Goal: Task Accomplishment & Management: Manage account settings

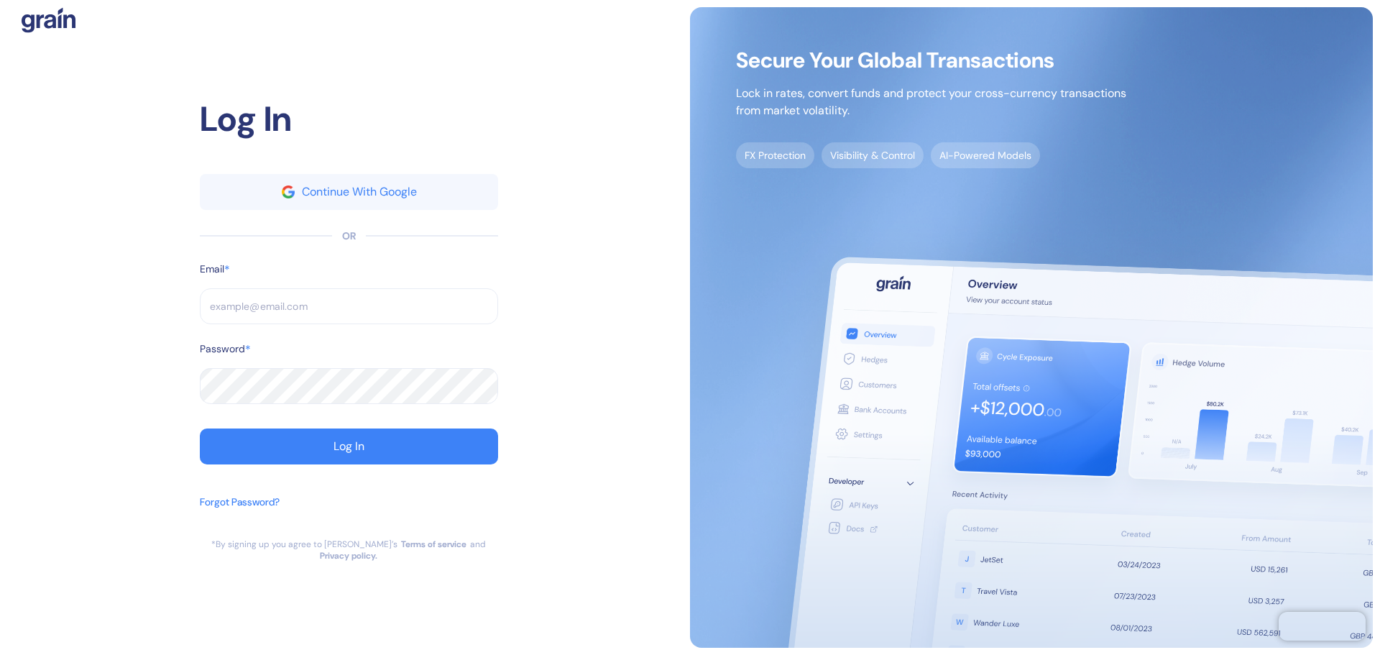
click at [242, 263] on div "Continue With Google OR Email * ​ Password * ​ Log In" at bounding box center [349, 319] width 298 height 290
drag, startPoint x: 224, startPoint y: 300, endPoint x: 228, endPoint y: 316, distance: 16.2
click at [226, 310] on input "text" at bounding box center [349, 306] width 298 height 36
type input "c"
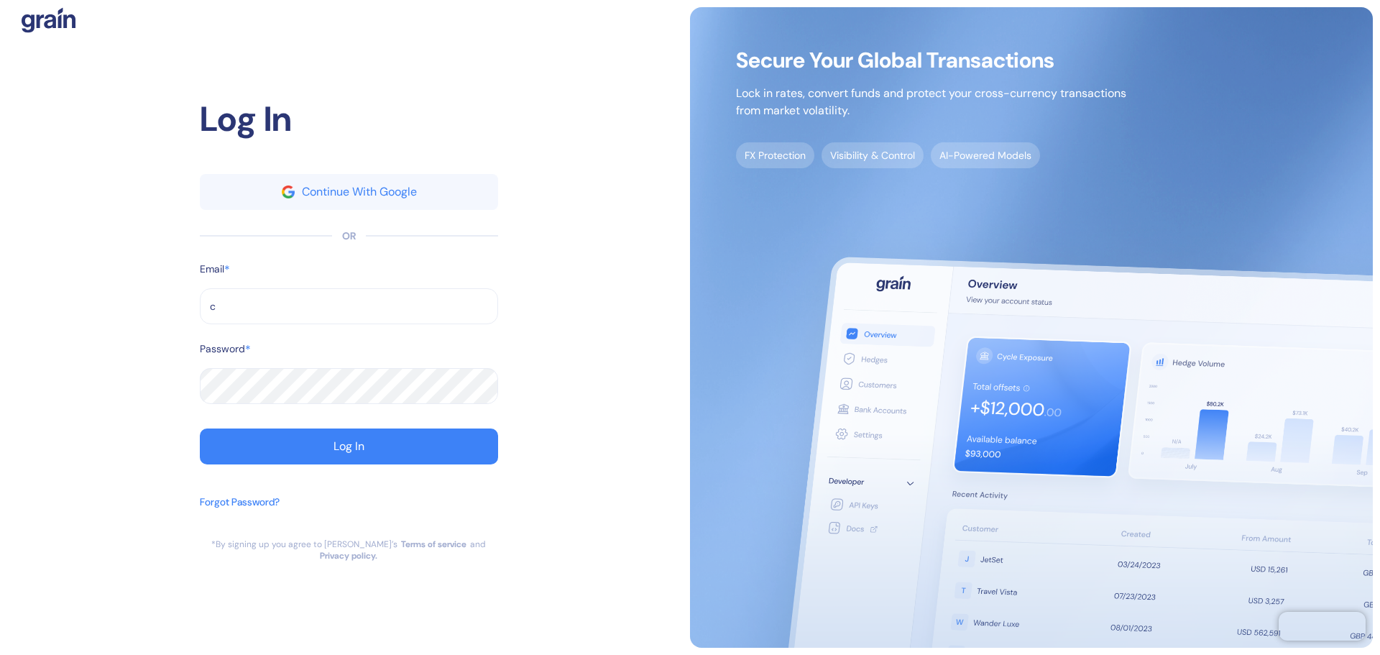
type input "ch"
type input "chr"
type input "chri"
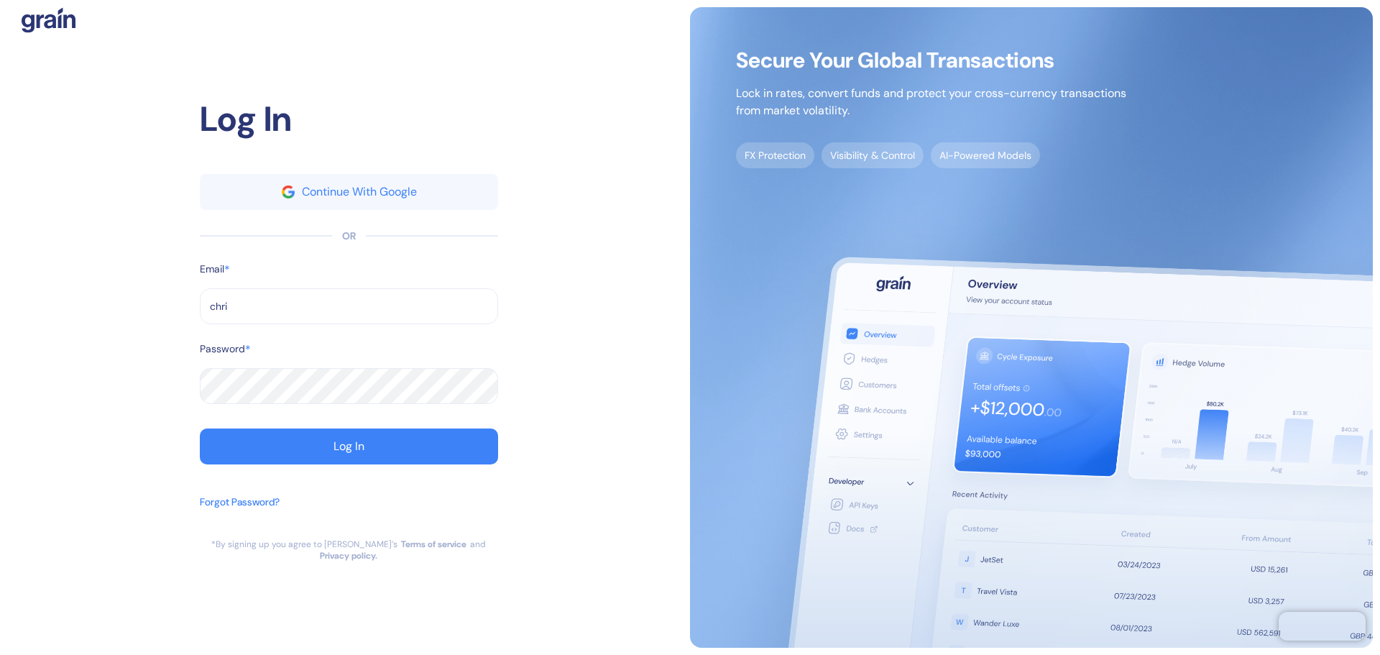
type input "chri"
type input "[PERSON_NAME]"
type input "[DEMOGRAPHIC_DATA]"
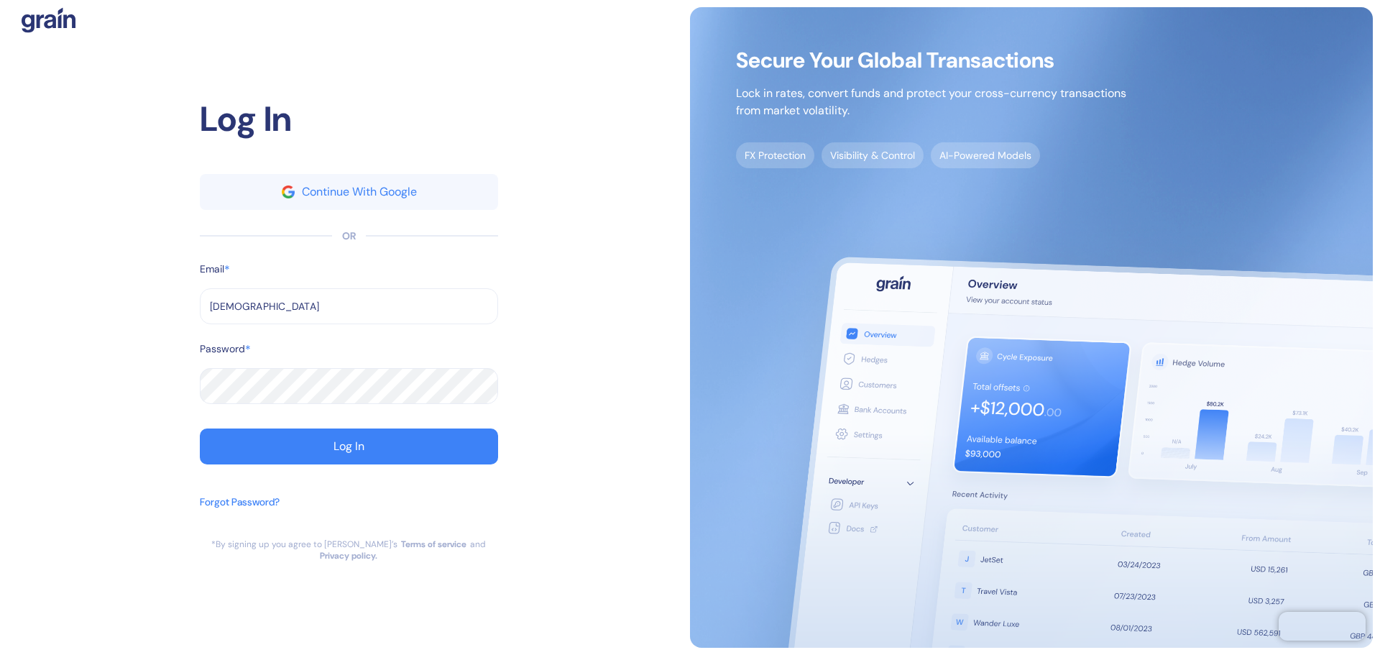
type input "[PERSON_NAME]"
type input "[DEMOGRAPHIC_DATA]"
type input "[DEMOGRAPHIC_DATA]""
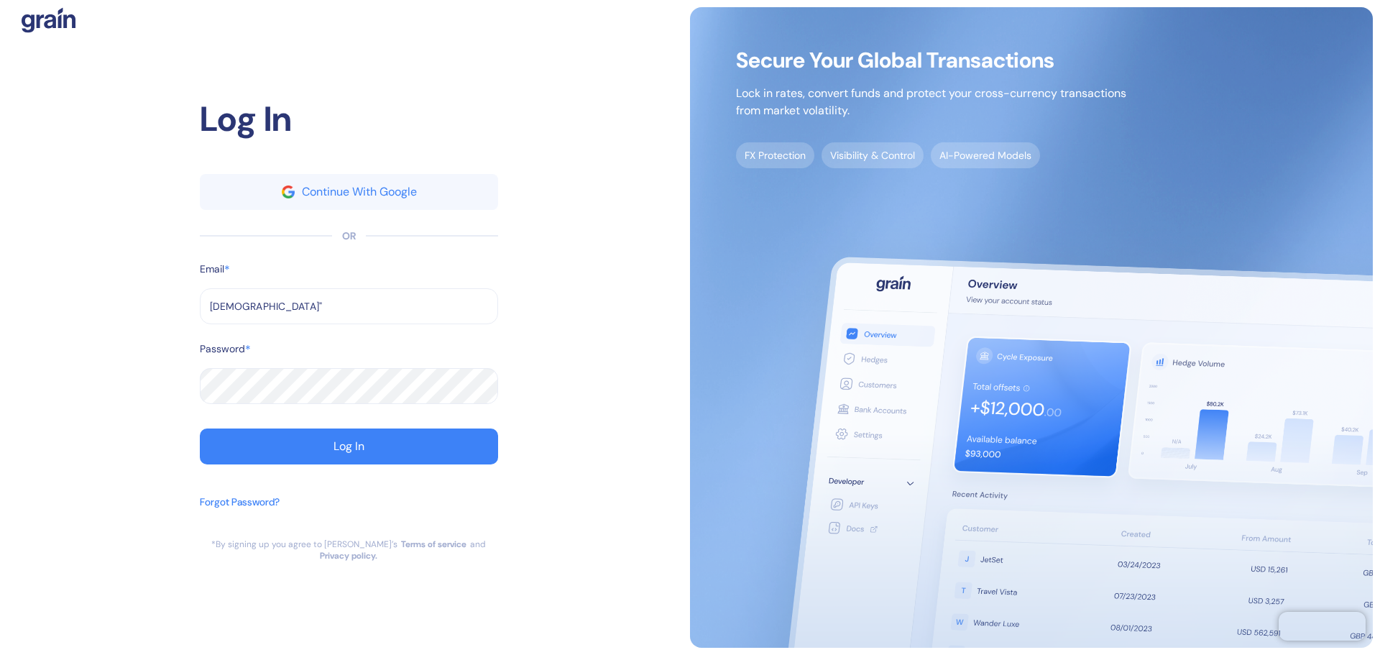
type input "[DEMOGRAPHIC_DATA]""
type input "[DEMOGRAPHIC_DATA]"
type input "[DEMOGRAPHIC_DATA]@"
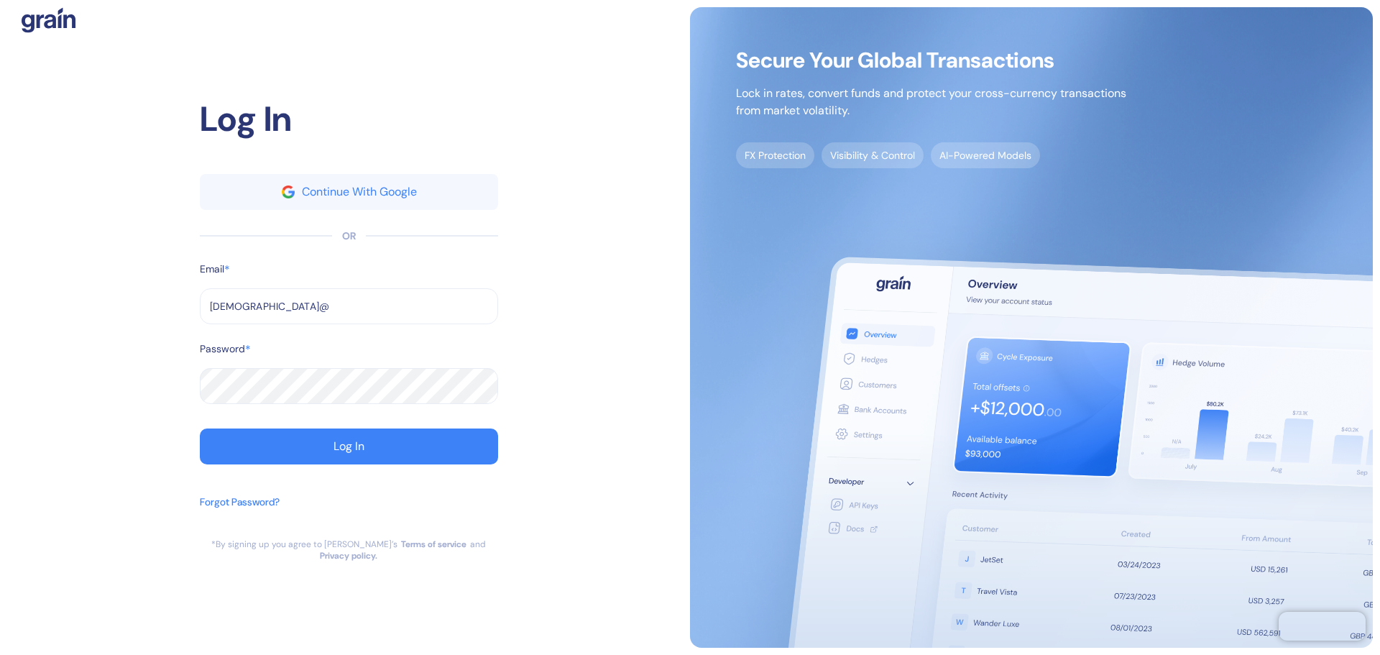
type input "christian@f"
type input "[DEMOGRAPHIC_DATA]"
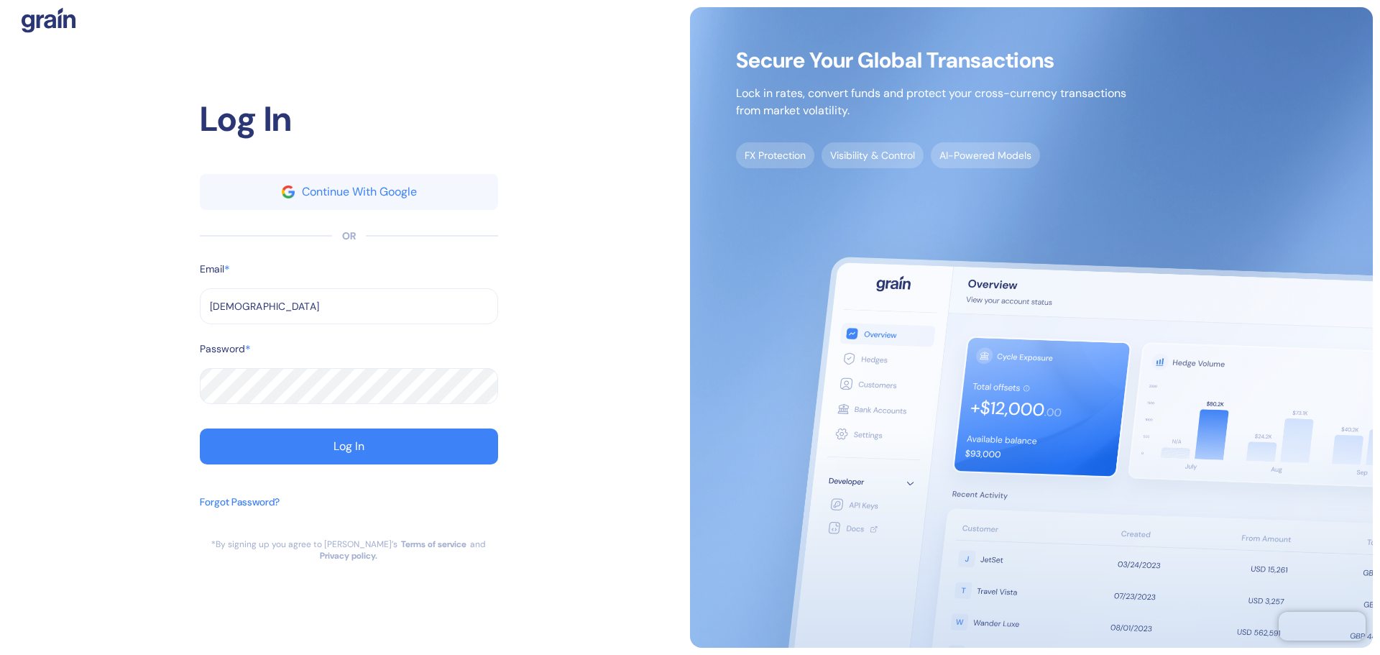
type input "[DEMOGRAPHIC_DATA]"
type input "christian@fyori"
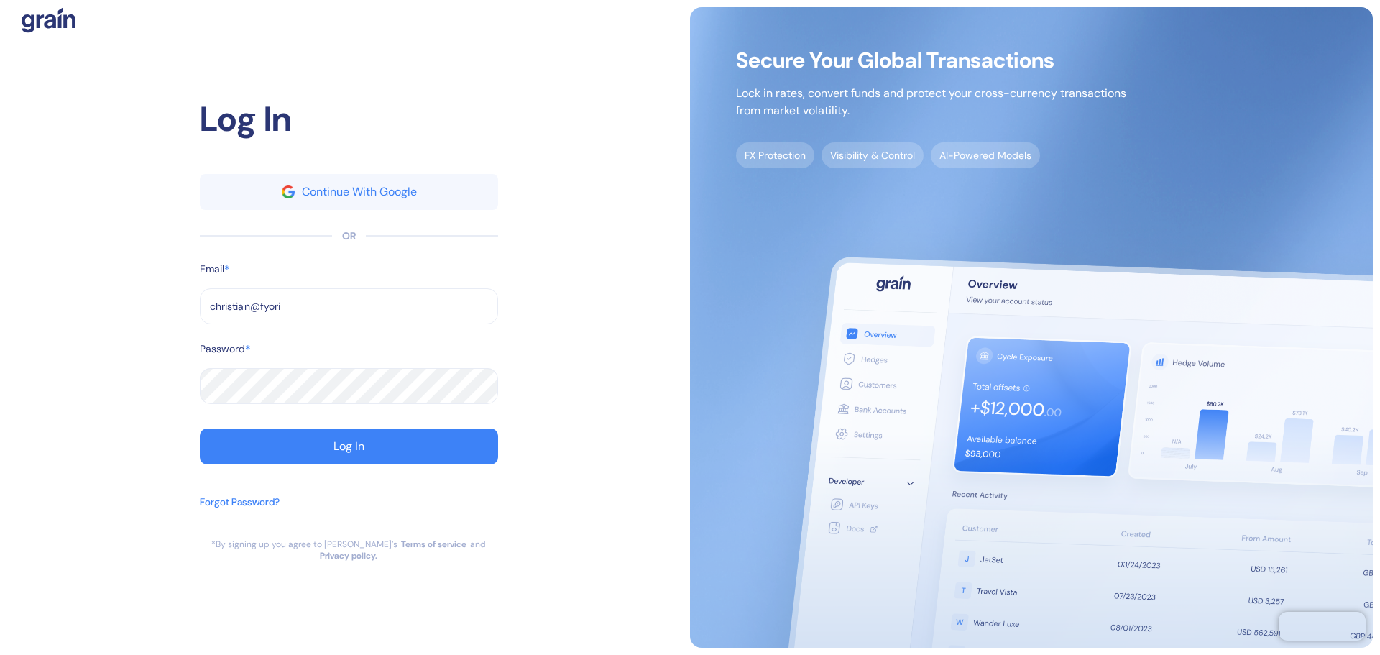
type input "[DEMOGRAPHIC_DATA]"
type input "[DEMOGRAPHIC_DATA]."
type input "[DEMOGRAPHIC_DATA]"
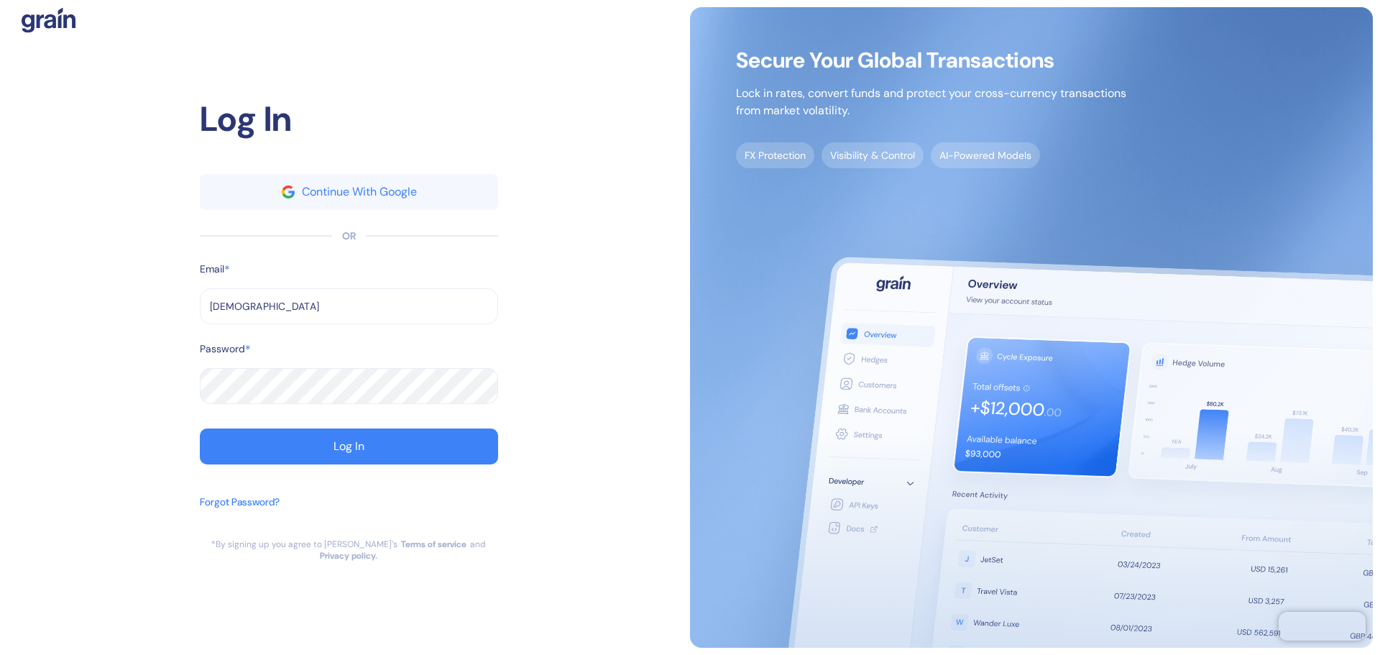
type input "[DEMOGRAPHIC_DATA]"
type input "[EMAIL_ADDRESS][DOMAIN_NAME]"
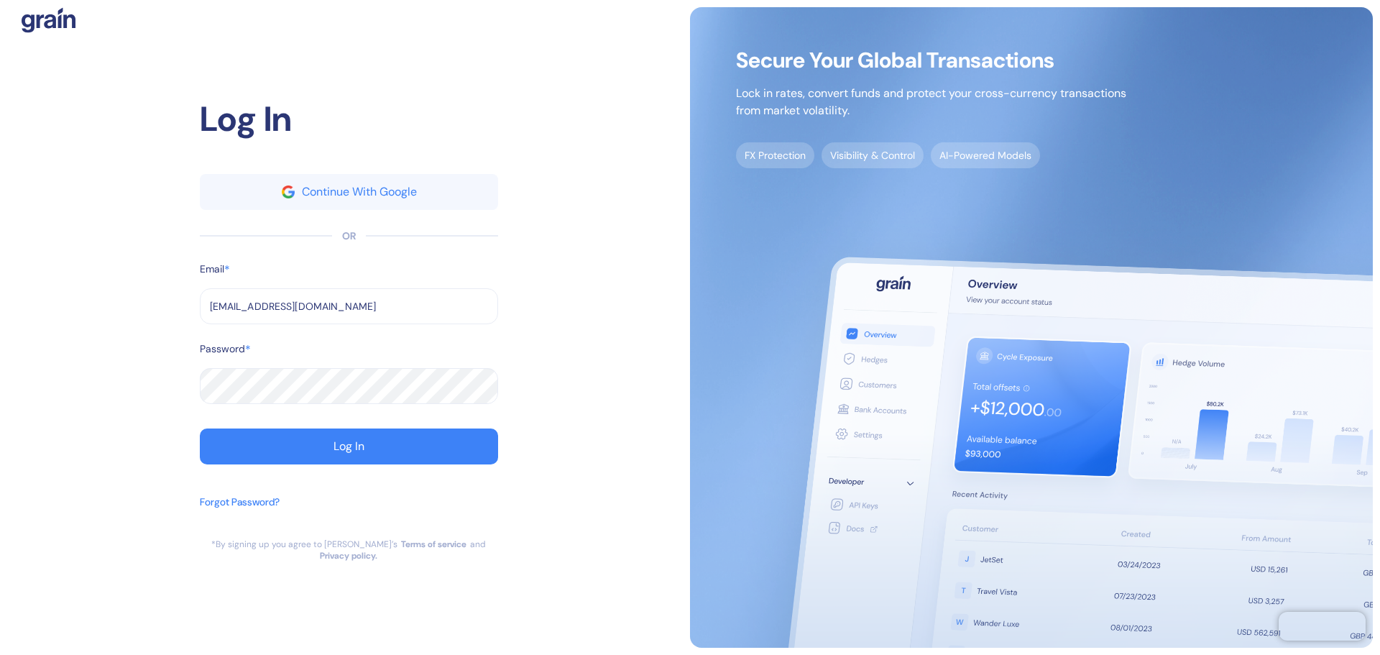
type input "[EMAIL_ADDRESS][DOMAIN_NAME]"
click at [200, 428] on button "Log In" at bounding box center [349, 446] width 298 height 36
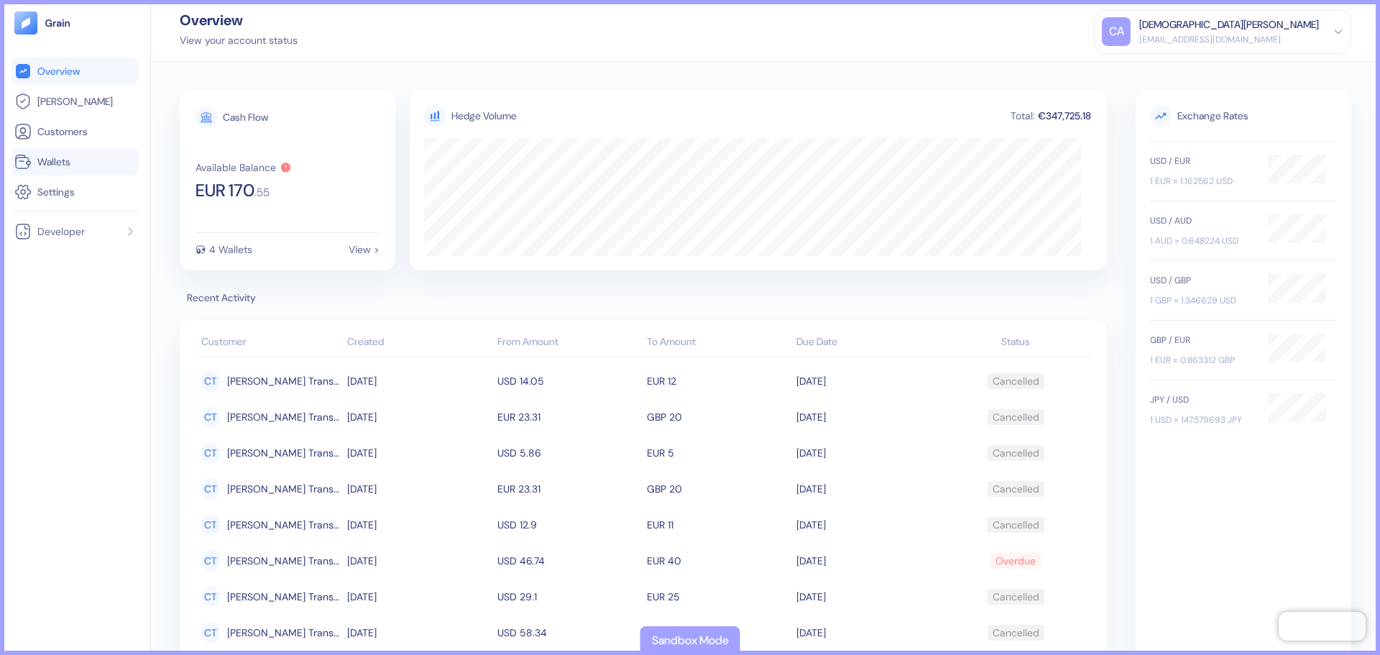
click at [63, 165] on span "Wallets" at bounding box center [53, 162] width 33 height 14
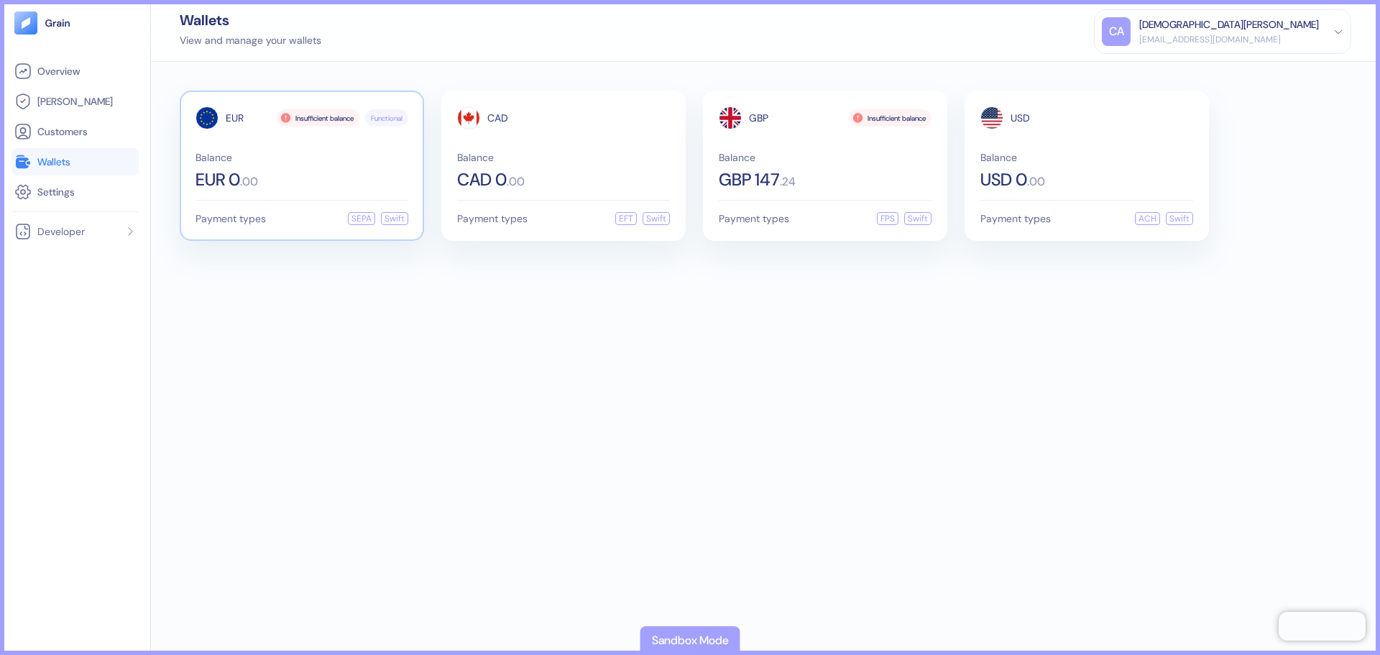
click at [254, 172] on div "EUR 0 . 00" at bounding box center [301, 179] width 213 height 17
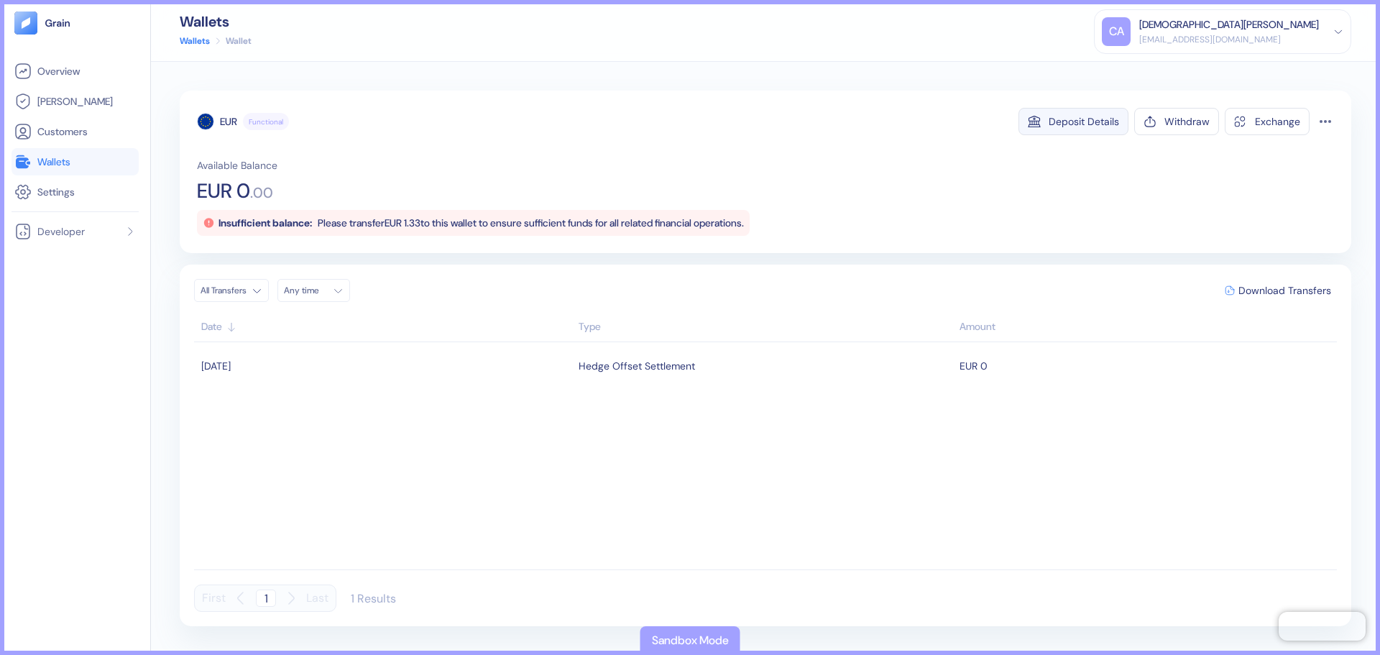
click at [1078, 119] on div "Deposit Details" at bounding box center [1083, 121] width 70 height 10
click at [59, 189] on span "Settings" at bounding box center [55, 192] width 37 height 14
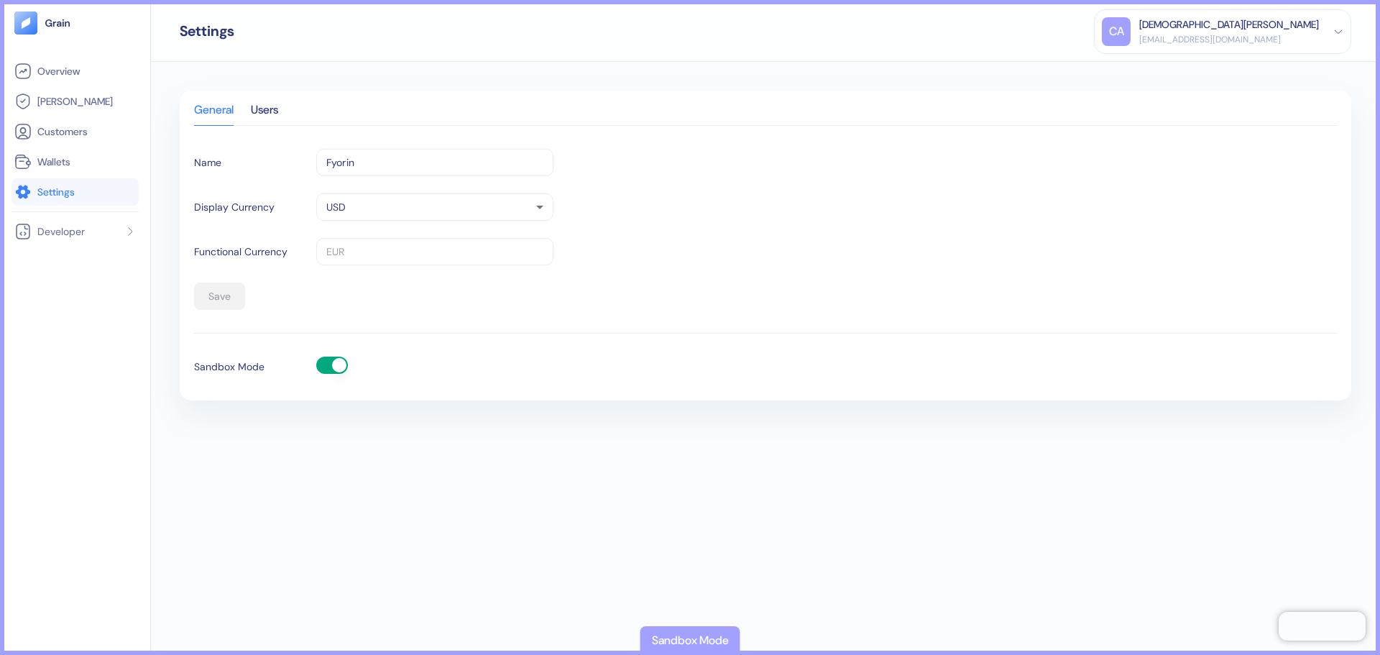
click at [326, 369] on button "button" at bounding box center [332, 364] width 32 height 17
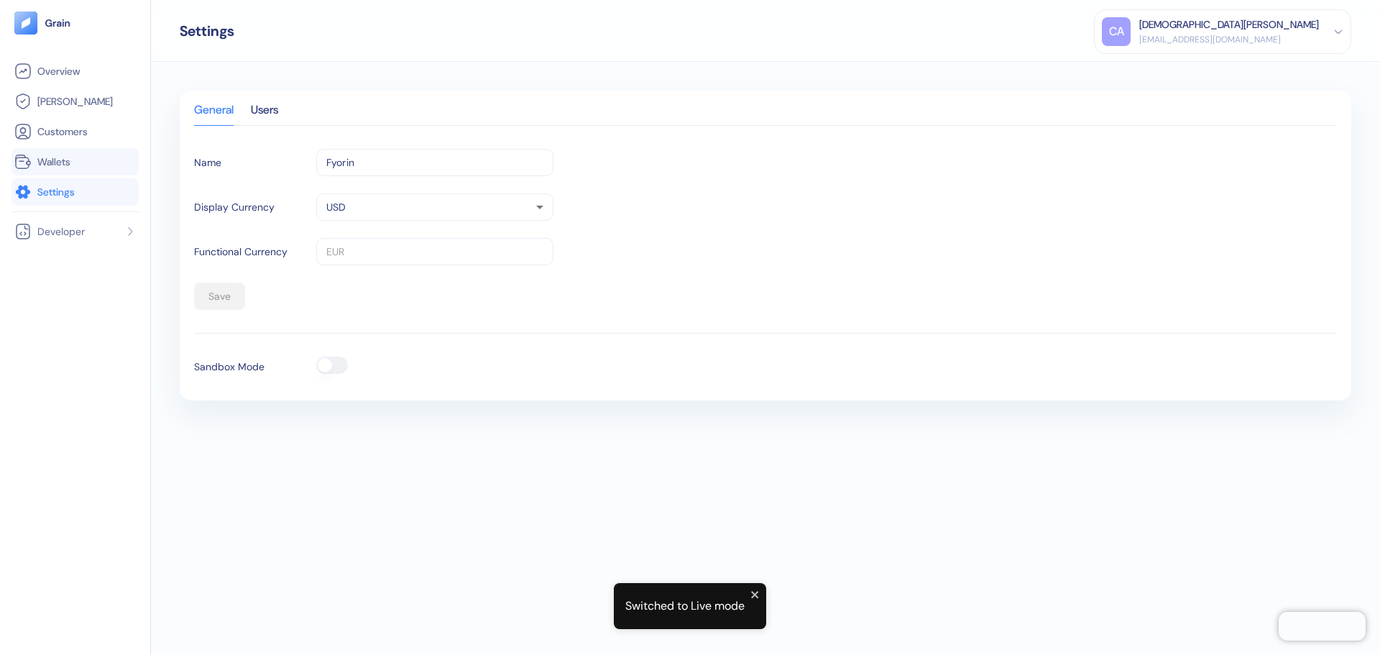
click at [55, 152] on li "Wallets" at bounding box center [74, 161] width 127 height 27
click at [70, 172] on li "Wallets" at bounding box center [74, 161] width 127 height 27
click at [60, 167] on span "Wallets" at bounding box center [53, 162] width 33 height 14
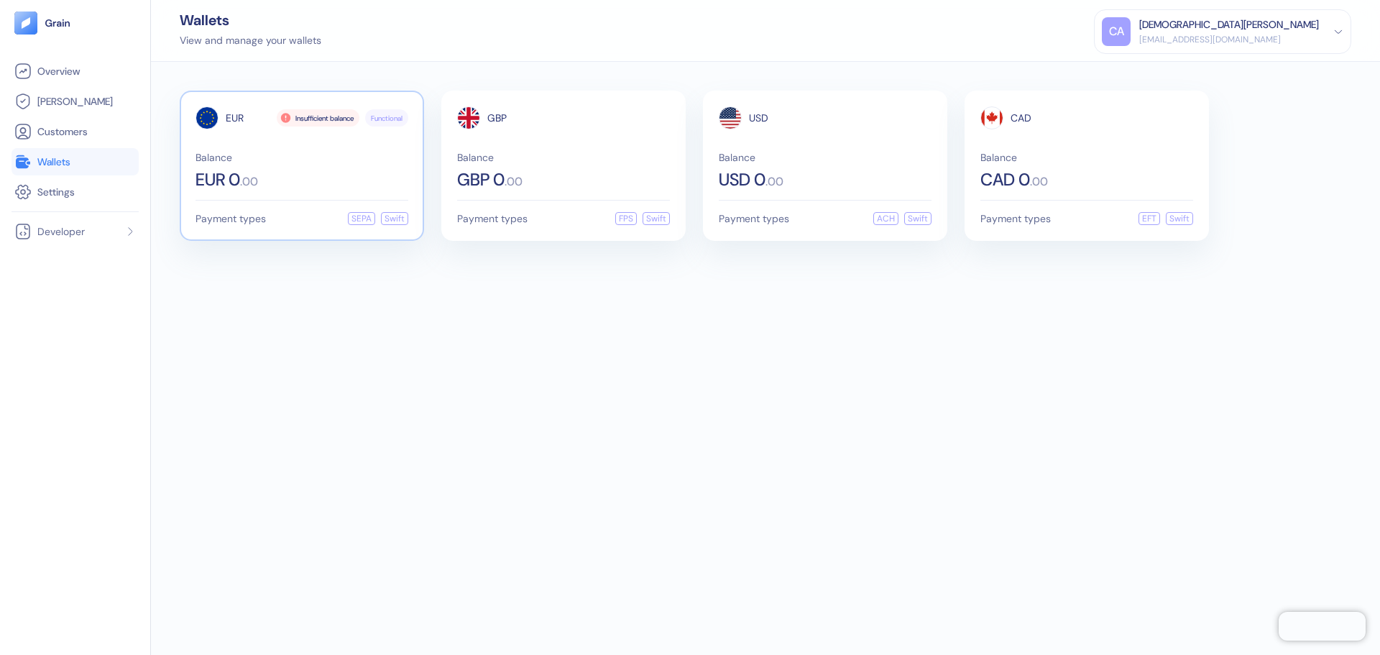
click at [296, 159] on span "Balance" at bounding box center [301, 157] width 213 height 10
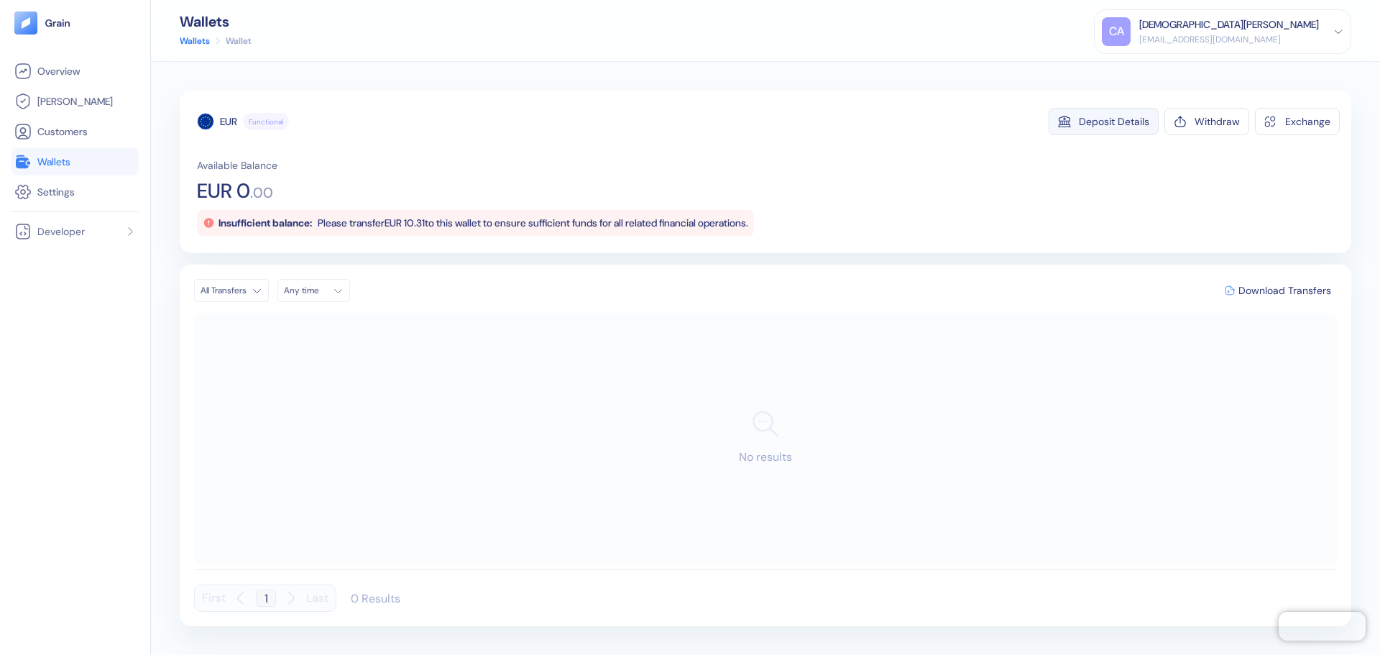
click at [1106, 113] on button "Deposit Details" at bounding box center [1103, 121] width 110 height 27
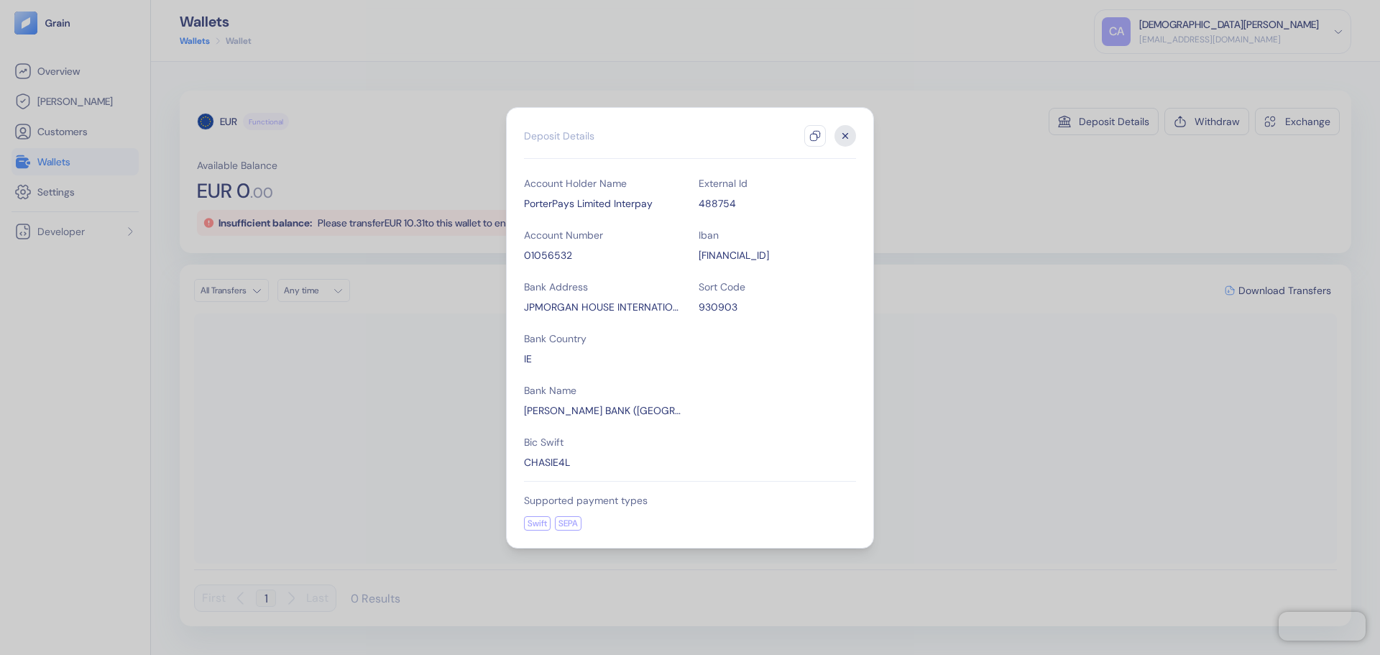
click at [839, 136] on icon "button" at bounding box center [845, 136] width 22 height 22
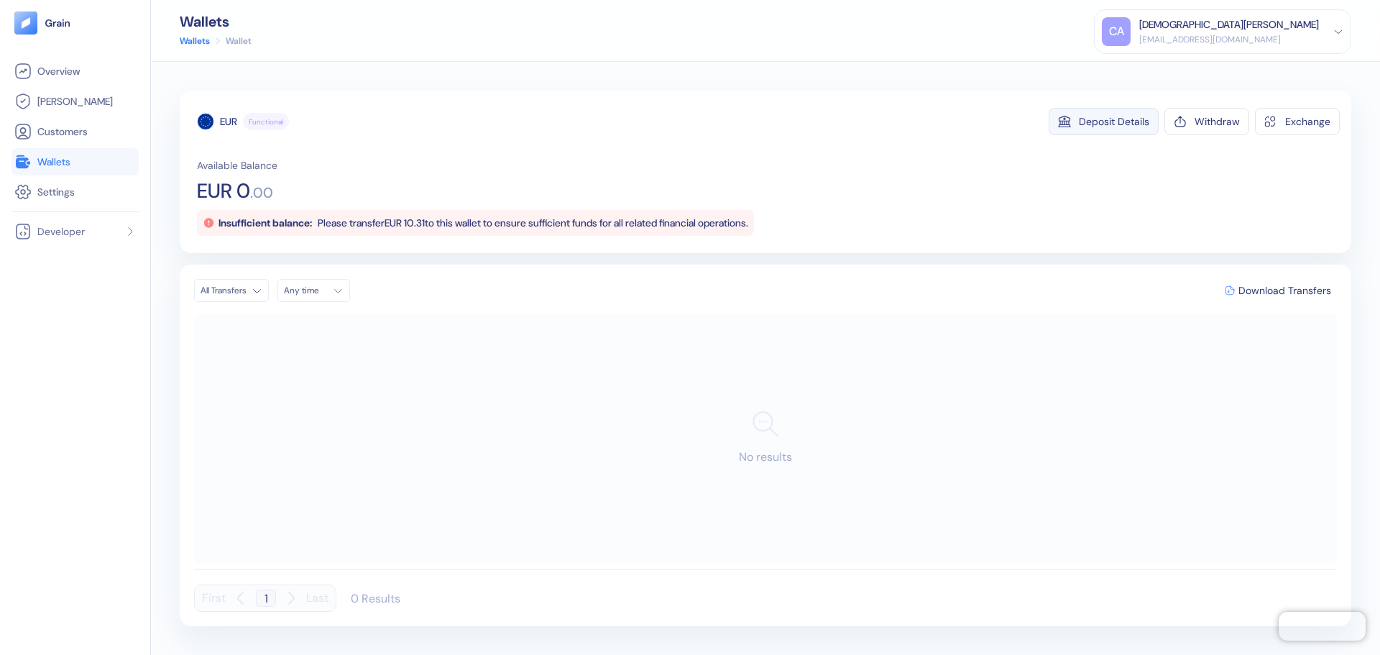
click at [1108, 110] on button "Deposit Details" at bounding box center [1103, 121] width 110 height 27
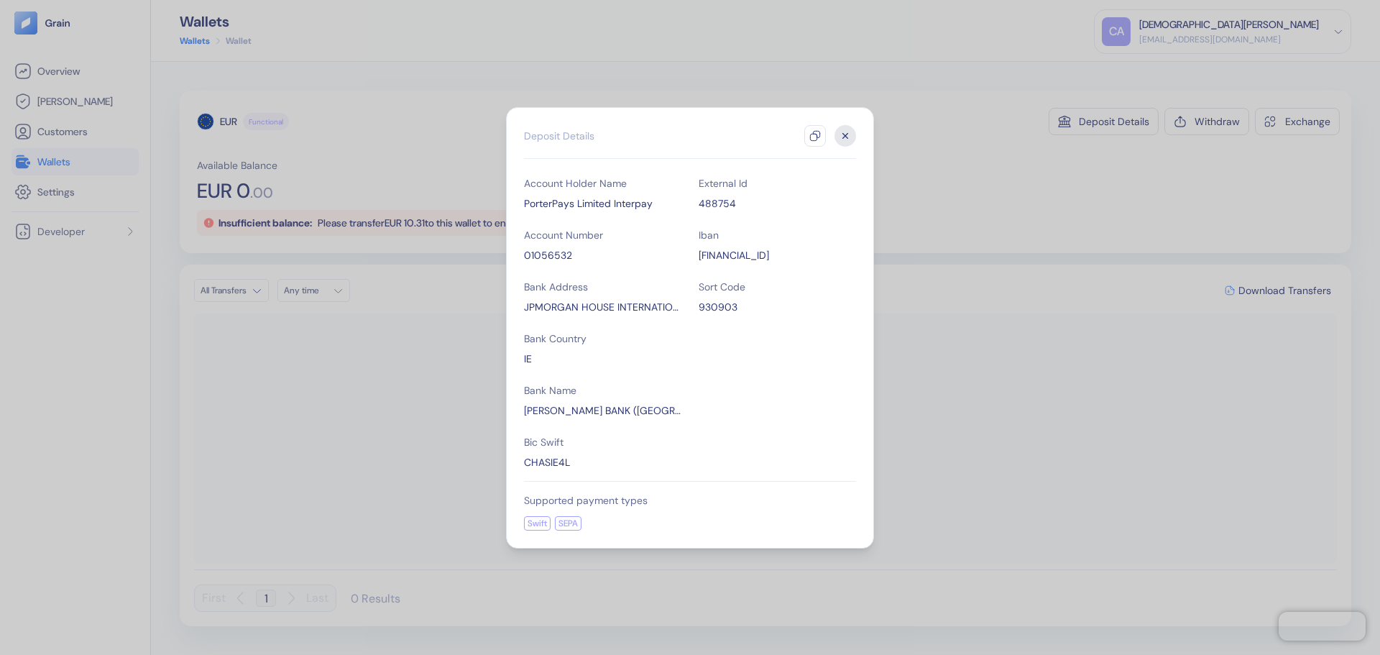
click at [825, 256] on div "[FINANCIAL_ID]" at bounding box center [776, 255] width 157 height 14
drag, startPoint x: 833, startPoint y: 256, endPoint x: 816, endPoint y: 256, distance: 16.5
click at [816, 256] on div "[FINANCIAL_ID]" at bounding box center [776, 255] width 157 height 14
click at [798, 257] on div "[FINANCIAL_ID]" at bounding box center [776, 255] width 157 height 14
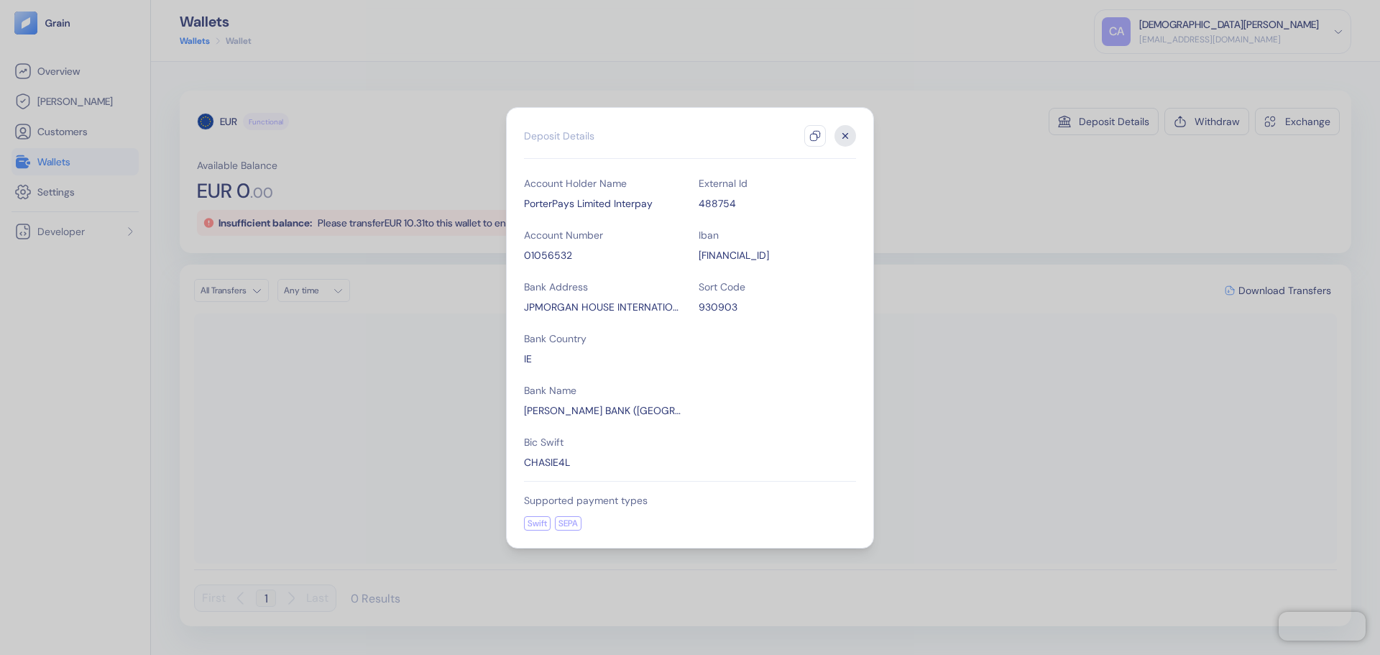
copy div "[FINANCIAL_ID]"
click at [548, 464] on div "CHASIE4L" at bounding box center [602, 462] width 157 height 14
copy div "CHASIE4L"
click at [841, 136] on icon "button" at bounding box center [845, 136] width 22 height 22
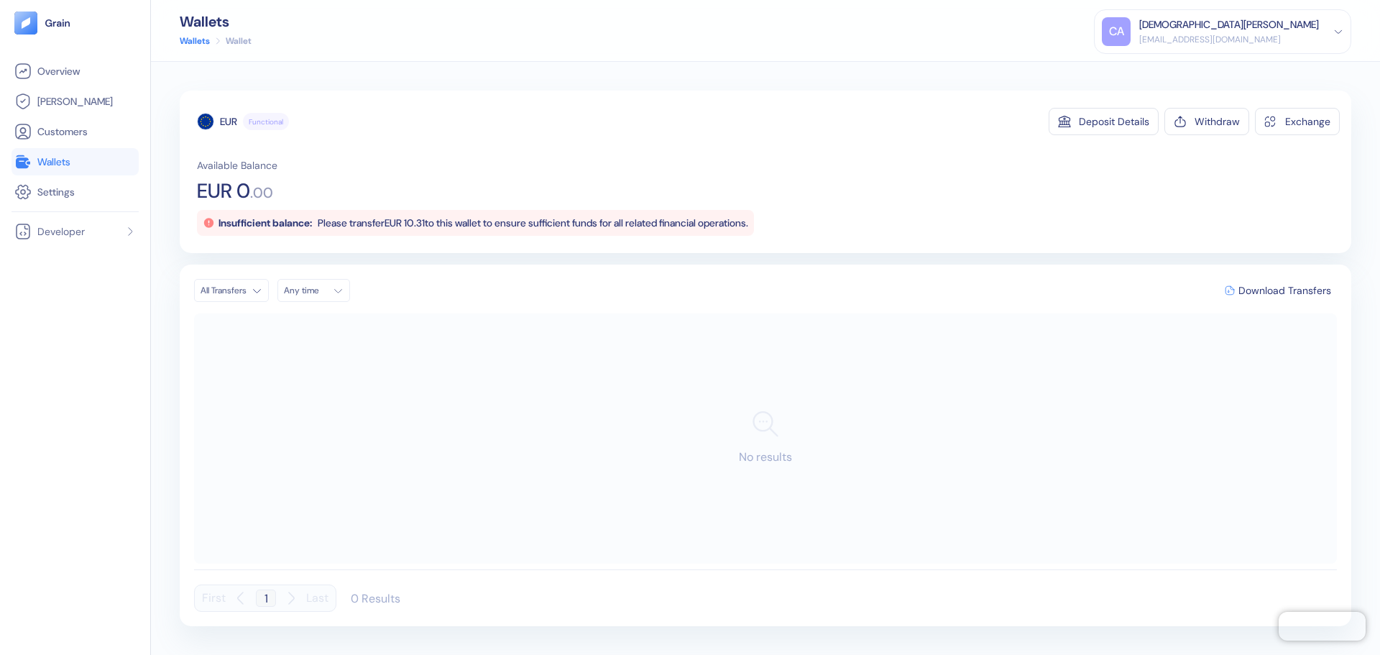
click at [231, 40] on div "Wallet" at bounding box center [239, 40] width 26 height 13
click at [208, 40] on link "Wallets" at bounding box center [195, 40] width 30 height 13
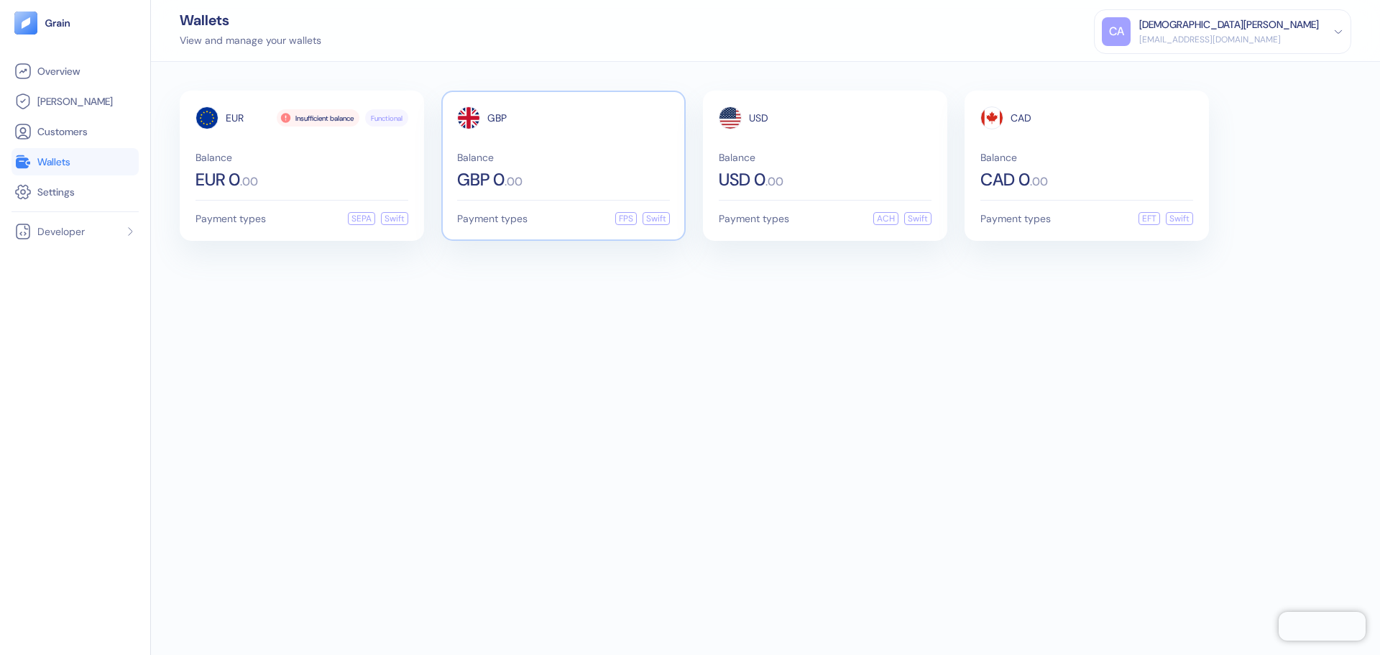
click at [504, 176] on span "GBP 0" at bounding box center [480, 179] width 47 height 17
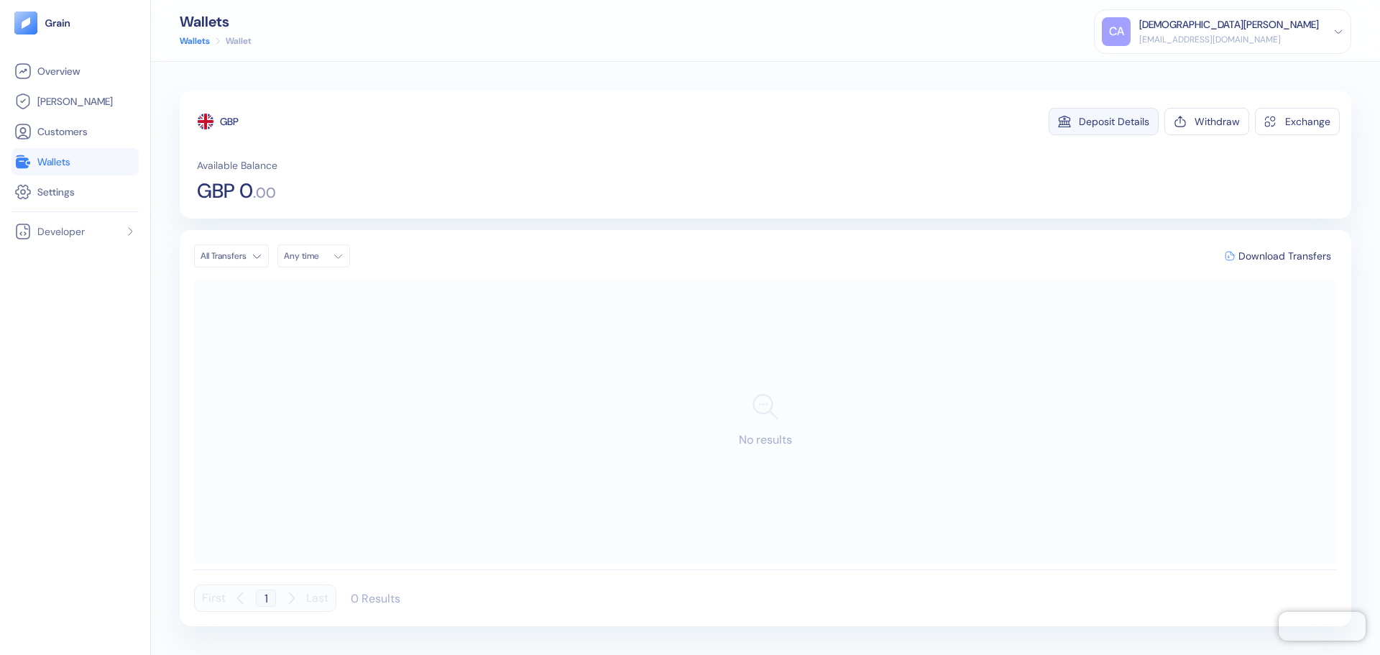
click at [1137, 111] on button "Deposit Details" at bounding box center [1103, 121] width 110 height 27
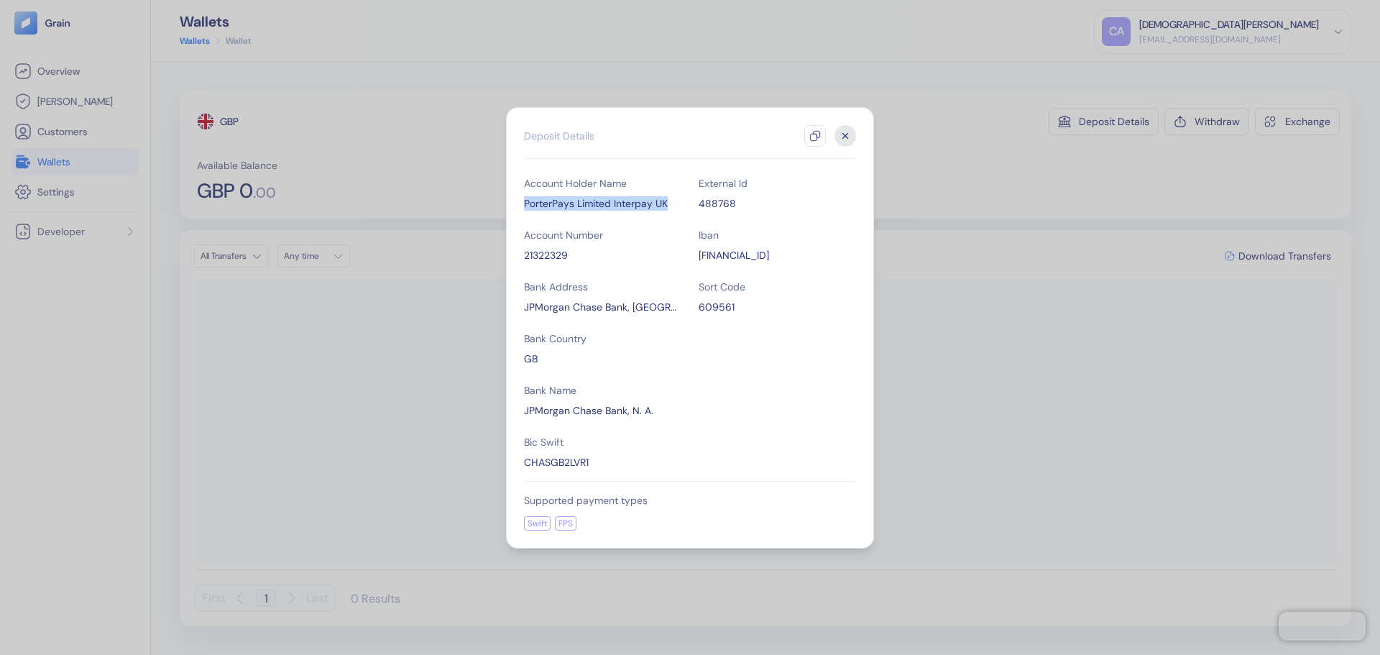
drag, startPoint x: 667, startPoint y: 203, endPoint x: 1028, endPoint y: 142, distance: 365.9
click at [517, 209] on div "Hidden title for resolving console warnings Deposit Details Account Holder Name…" at bounding box center [690, 327] width 368 height 441
copy div "PorterPays Limited Interpay UK"
click at [715, 305] on div "609561" at bounding box center [776, 307] width 157 height 14
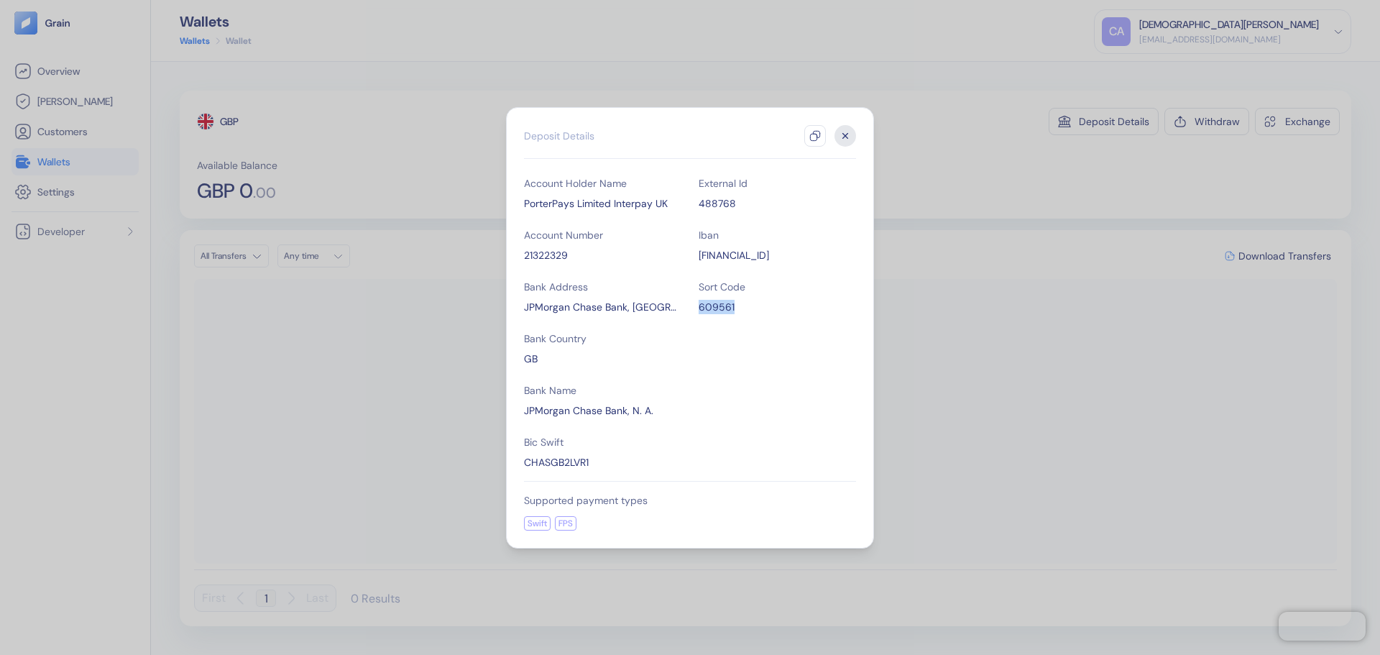
copy div "609561"
click at [752, 254] on div "[FINANCIAL_ID]" at bounding box center [776, 255] width 157 height 14
copy div "[FINANCIAL_ID]"
click at [532, 253] on div "21322329" at bounding box center [602, 255] width 157 height 14
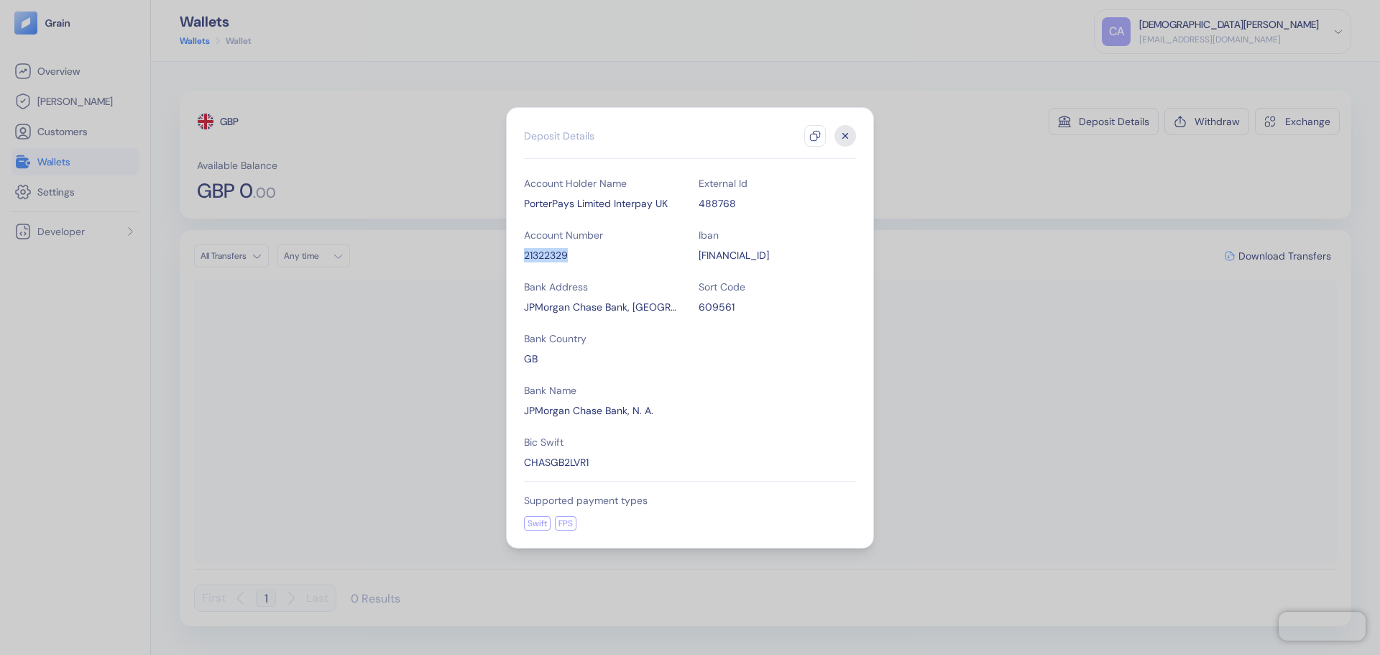
click at [532, 253] on div "21322329" at bounding box center [602, 255] width 157 height 14
copy div "21322329"
click at [637, 307] on div "JPMorgan Chase Bank, [GEOGRAPHIC_DATA][STREET_ADDRESS]" at bounding box center [602, 307] width 157 height 14
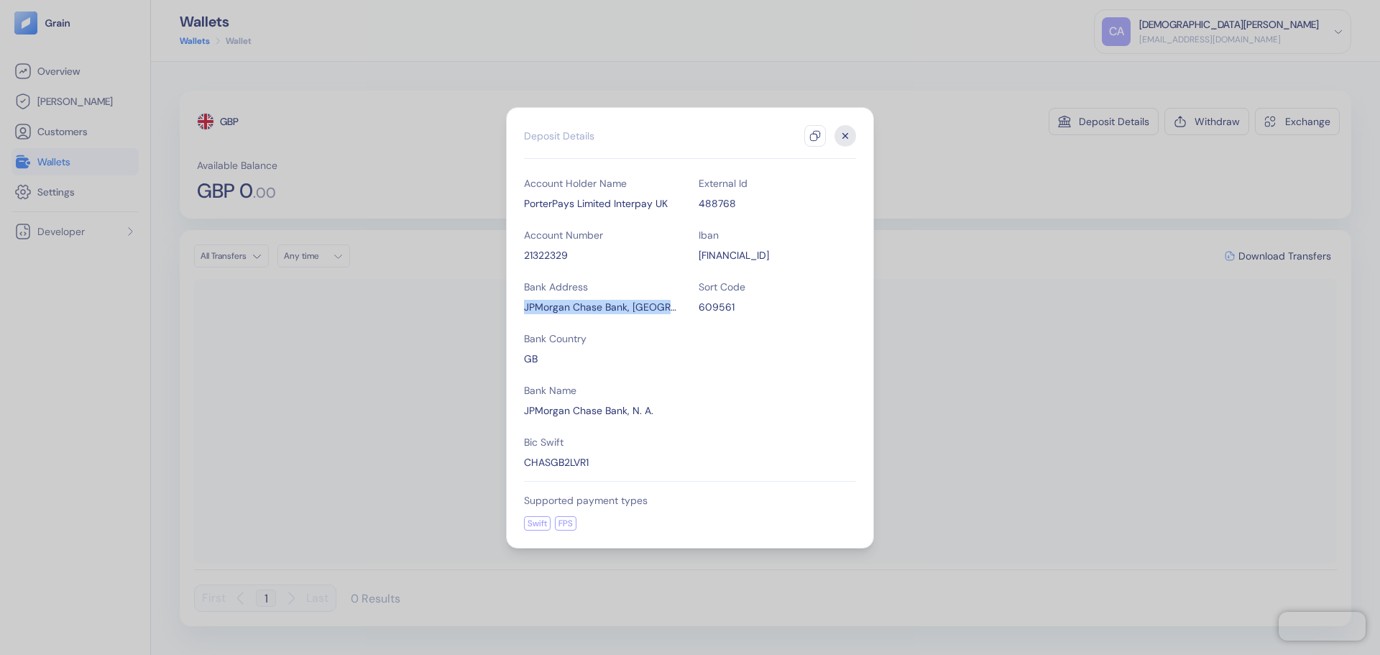
click at [675, 308] on div "JPMorgan Chase Bank, [GEOGRAPHIC_DATA][STREET_ADDRESS]" at bounding box center [602, 307] width 157 height 14
click at [647, 307] on div "JPMorgan Chase Bank, [GEOGRAPHIC_DATA][STREET_ADDRESS]" at bounding box center [602, 307] width 157 height 14
click at [651, 313] on div "JPMorgan Chase Bank, [GEOGRAPHIC_DATA][STREET_ADDRESS]" at bounding box center [602, 307] width 157 height 14
click at [645, 310] on div "JPMorgan Chase Bank, [GEOGRAPHIC_DATA][STREET_ADDRESS]" at bounding box center [602, 307] width 157 height 14
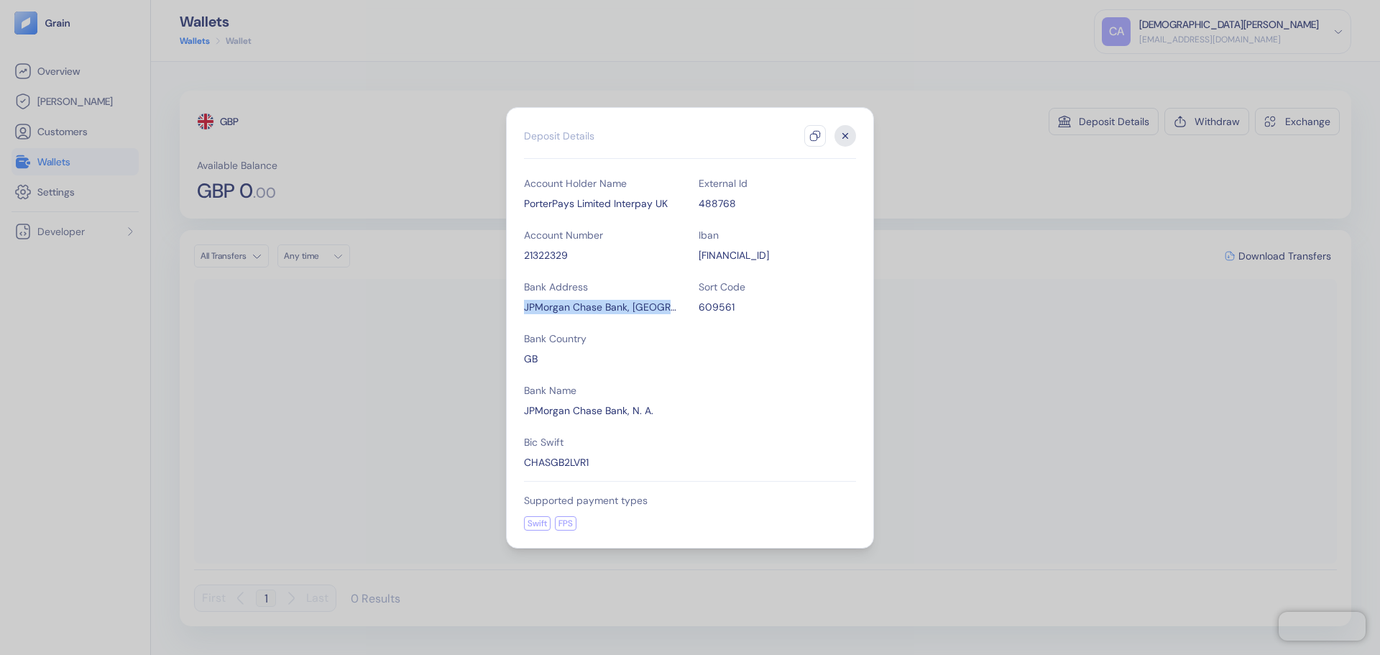
click at [645, 310] on div "JPMorgan Chase Bank, [GEOGRAPHIC_DATA][STREET_ADDRESS]" at bounding box center [602, 307] width 157 height 14
click at [811, 132] on icon "button" at bounding box center [814, 135] width 11 height 11
click at [841, 138] on icon "button" at bounding box center [845, 136] width 22 height 22
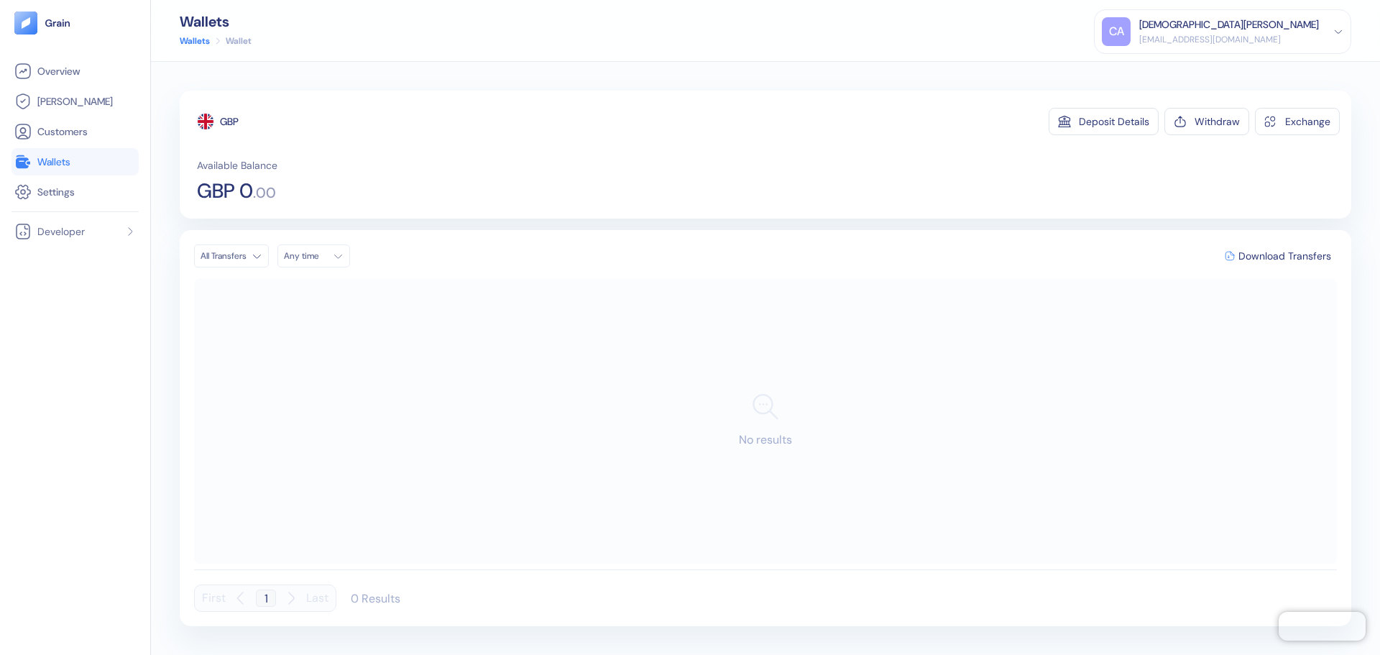
click at [207, 42] on link "Wallets" at bounding box center [195, 40] width 30 height 13
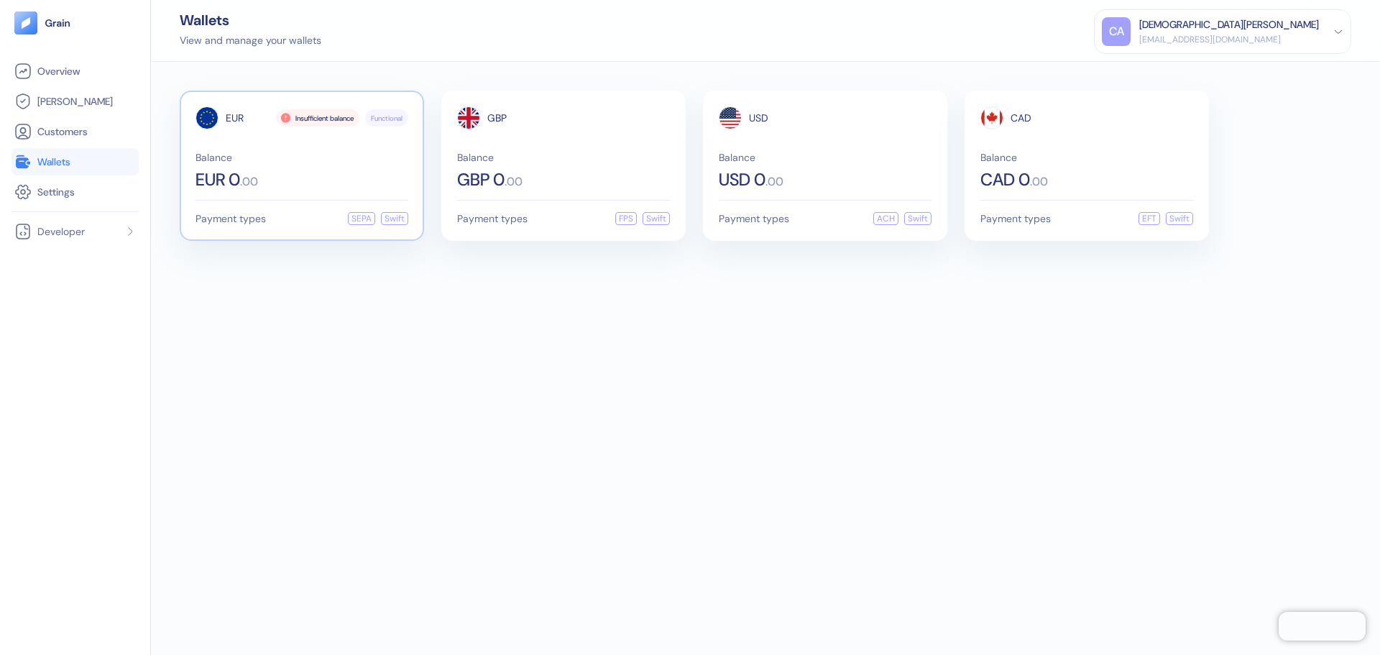
click at [248, 150] on div "EUR Insufficient balance Functional Balance EUR 0 . 00" at bounding box center [301, 147] width 213 height 82
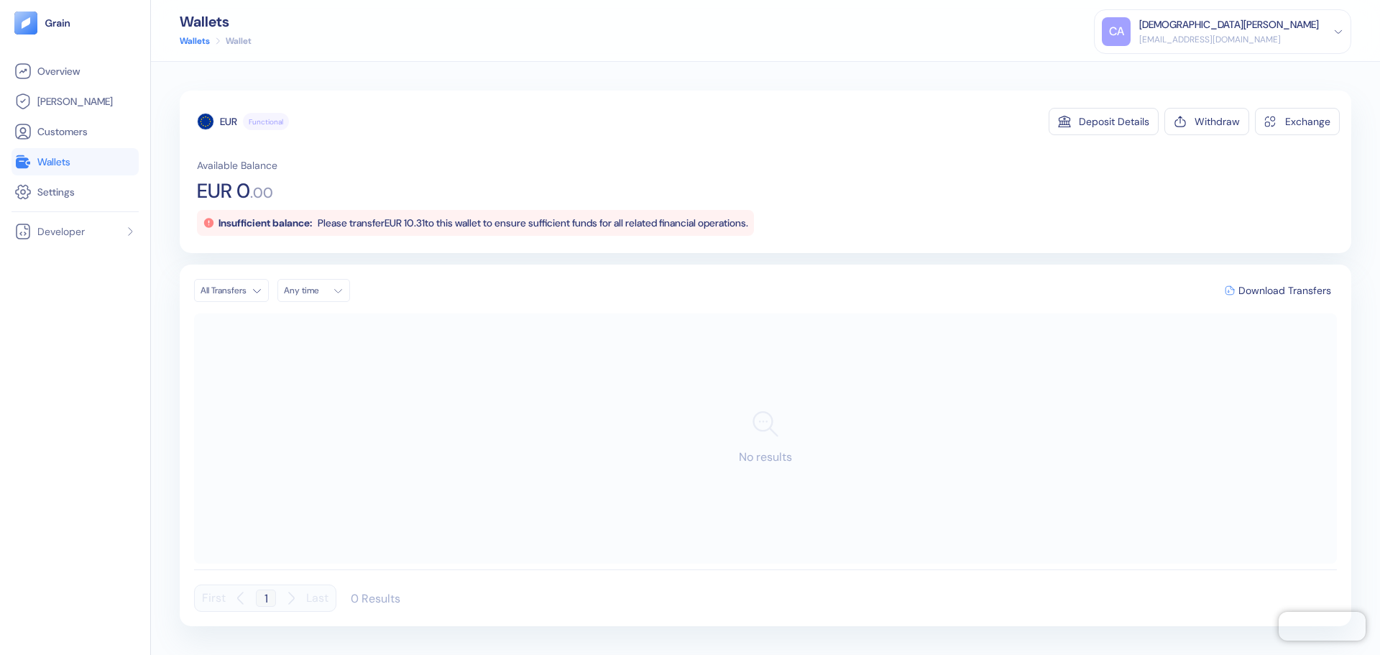
click at [1112, 136] on div "EUR Functional Deposit Details Withdraw Exchange Available Balance EUR 0 . 00 I…" at bounding box center [768, 172] width 1143 height 128
click at [1108, 126] on div "Deposit Details" at bounding box center [1114, 121] width 70 height 10
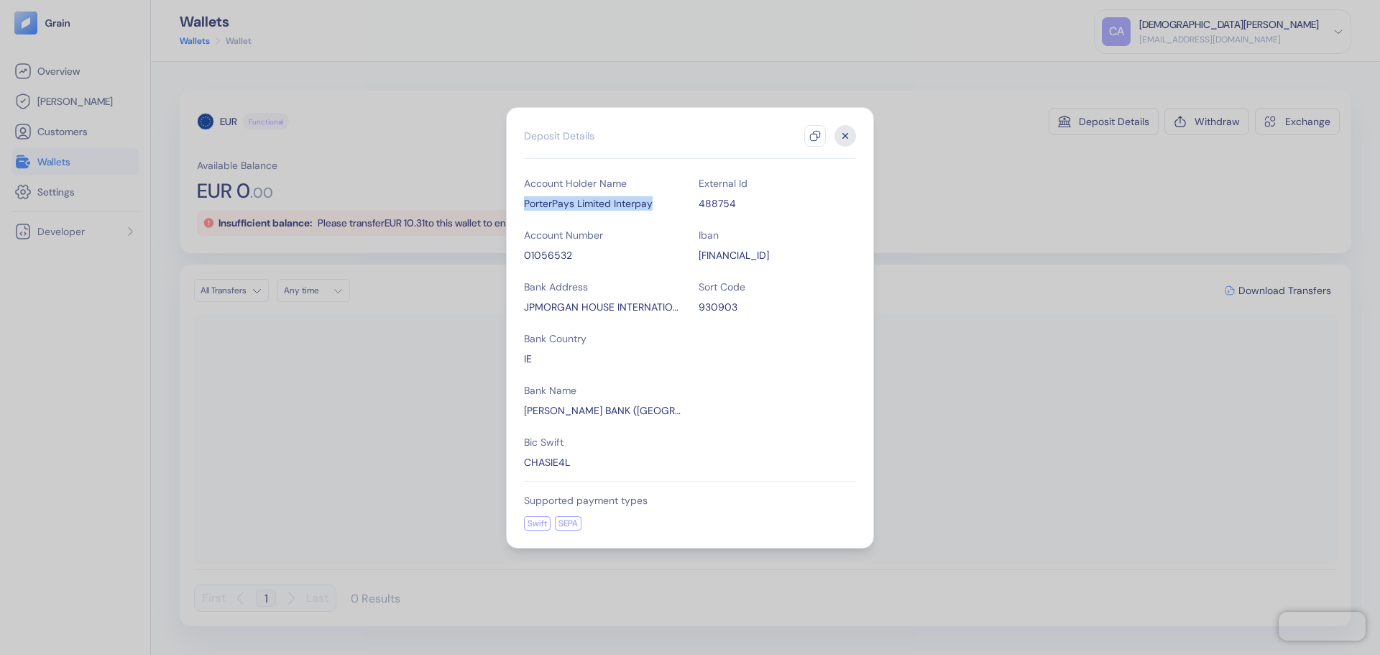
drag, startPoint x: 527, startPoint y: 205, endPoint x: 654, endPoint y: 196, distance: 126.8
click at [654, 196] on div "PorterPays Limited Interpay" at bounding box center [602, 203] width 157 height 14
copy div "PorterPays Limited Interpay"
click at [543, 469] on div "CHASIE4L" at bounding box center [602, 462] width 157 height 14
click at [543, 465] on div "CHASIE4L" at bounding box center [602, 462] width 157 height 14
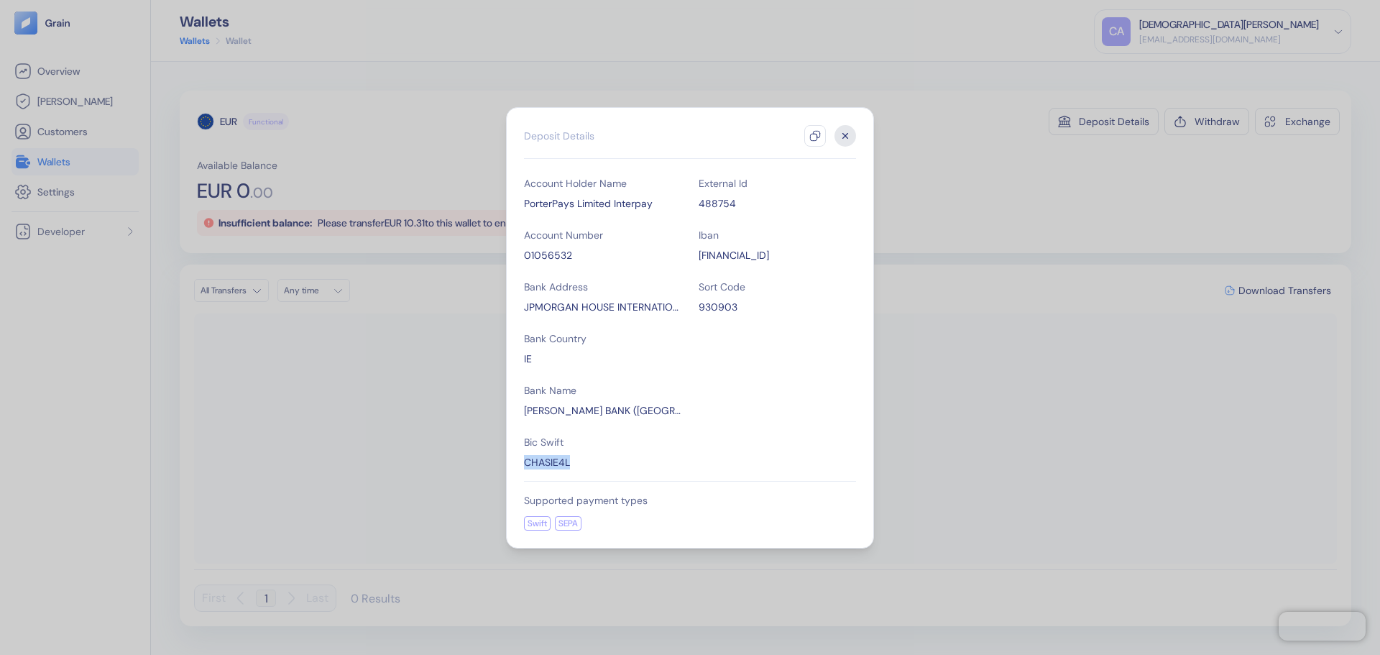
click at [543, 465] on div "CHASIE4L" at bounding box center [602, 462] width 157 height 14
copy div "CHASIE4L"
click at [841, 137] on icon "button" at bounding box center [845, 136] width 22 height 22
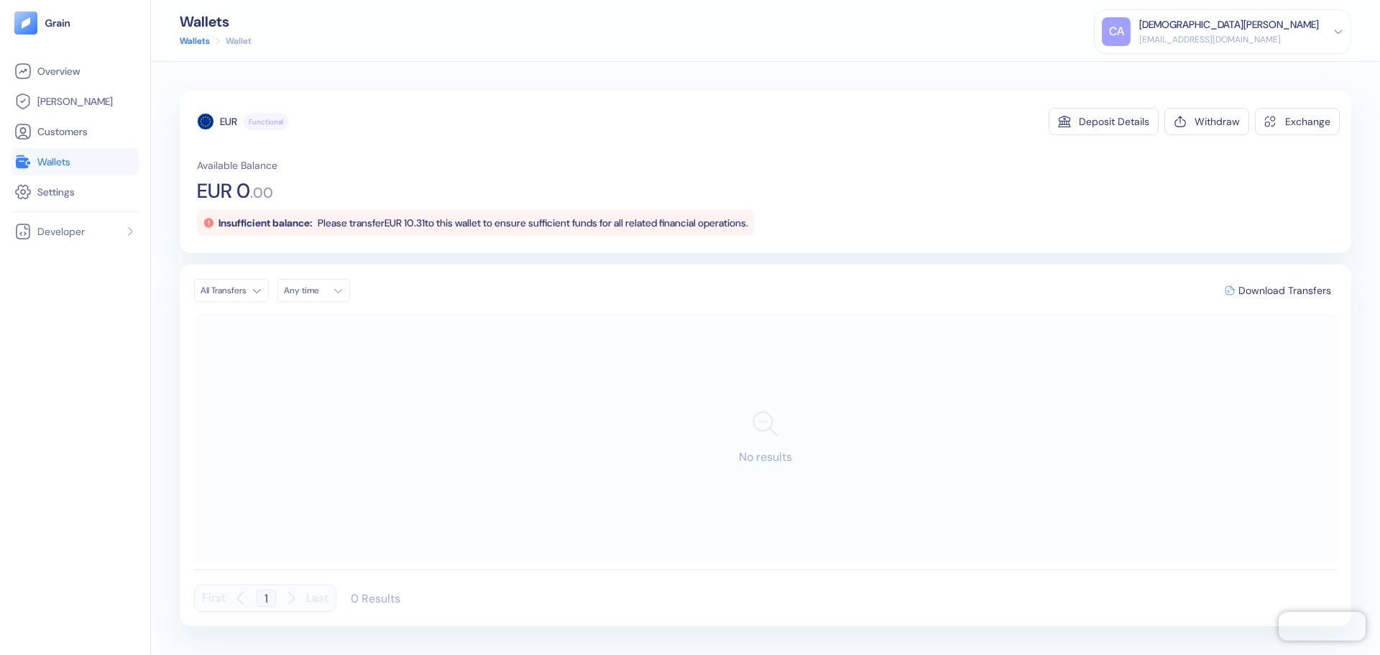
click at [191, 51] on div "Wallets Wallets Wallet CA [DEMOGRAPHIC_DATA][PERSON_NAME] [PERSON_NAME][EMAIL_A…" at bounding box center [765, 31] width 1229 height 62
click at [190, 45] on link "Wallets" at bounding box center [195, 40] width 30 height 13
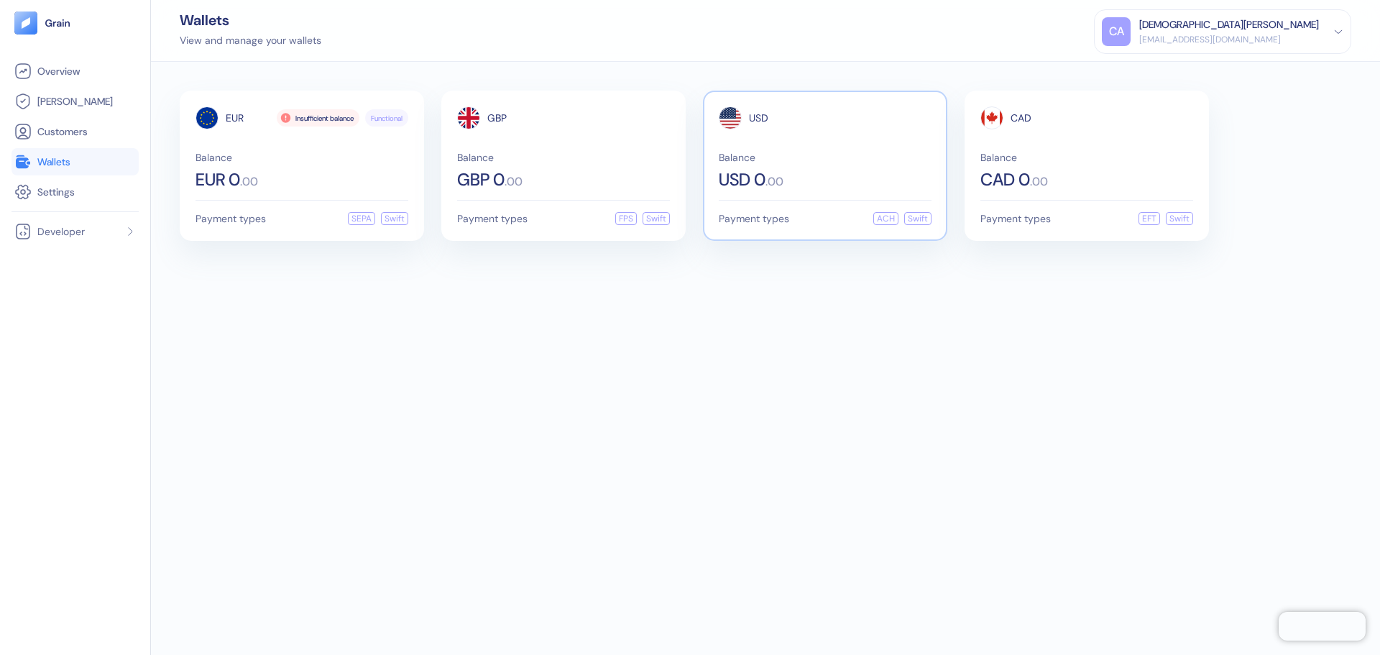
click at [788, 160] on span "Balance" at bounding box center [825, 157] width 213 height 10
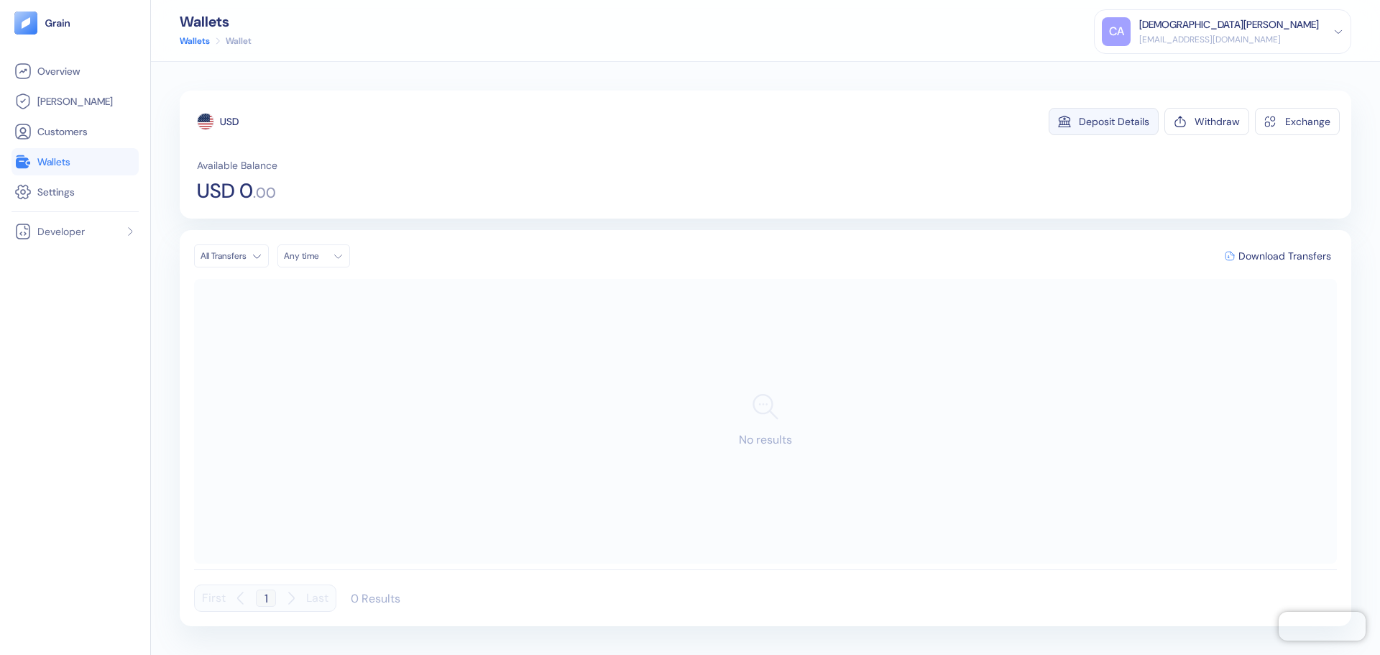
click at [1071, 122] on icon "button" at bounding box center [1064, 121] width 13 height 13
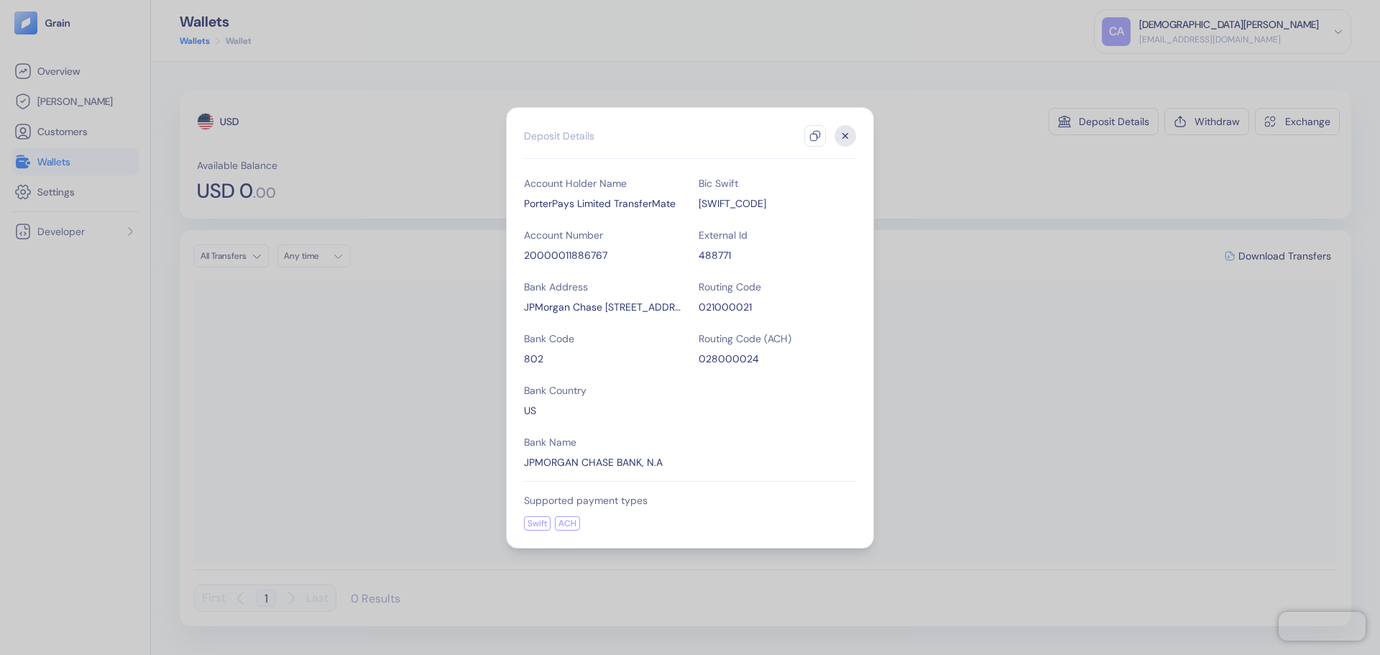
click at [557, 521] on div "ACH" at bounding box center [567, 523] width 25 height 14
click at [563, 522] on div "ACH" at bounding box center [567, 523] width 25 height 14
drag, startPoint x: 525, startPoint y: 203, endPoint x: 675, endPoint y: 200, distance: 150.2
click at [675, 200] on div "PorterPays Limited TransferMate" at bounding box center [602, 203] width 157 height 14
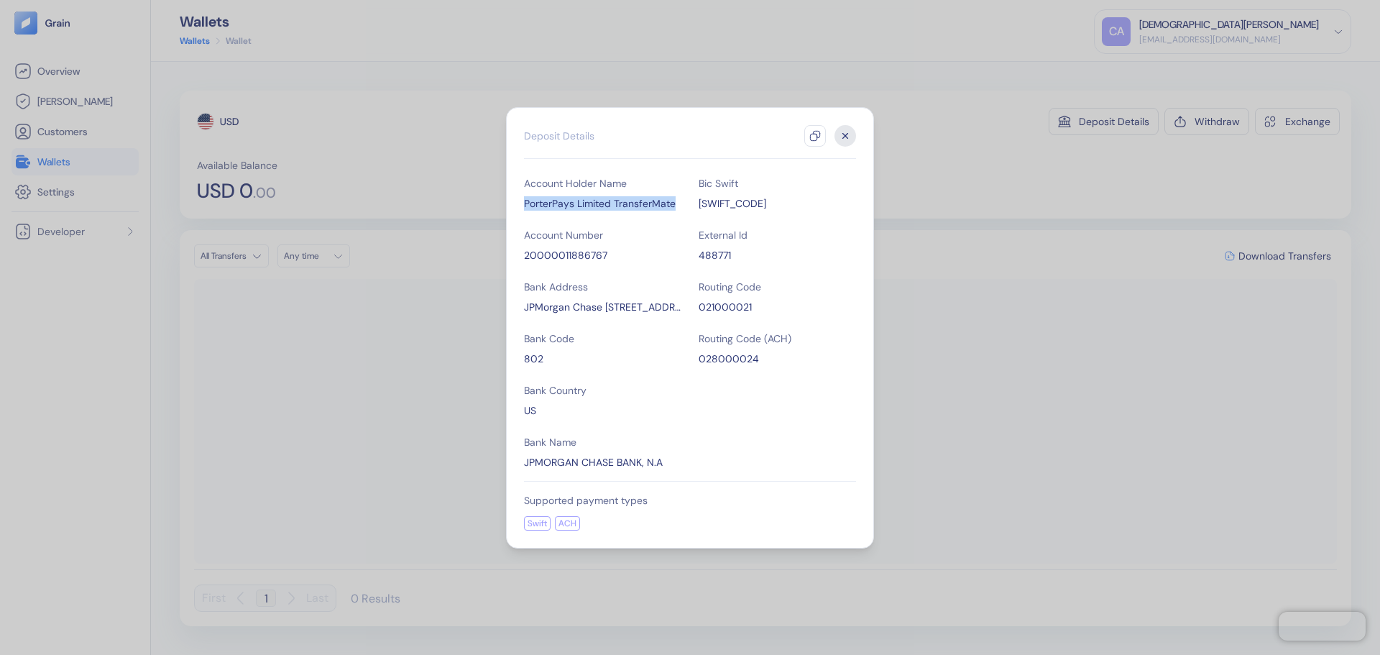
copy div "PorterPays Limited TransferMate"
click at [724, 362] on div "028000024" at bounding box center [776, 358] width 157 height 14
copy div "028000024"
click at [573, 255] on div "20000011886767" at bounding box center [602, 255] width 157 height 14
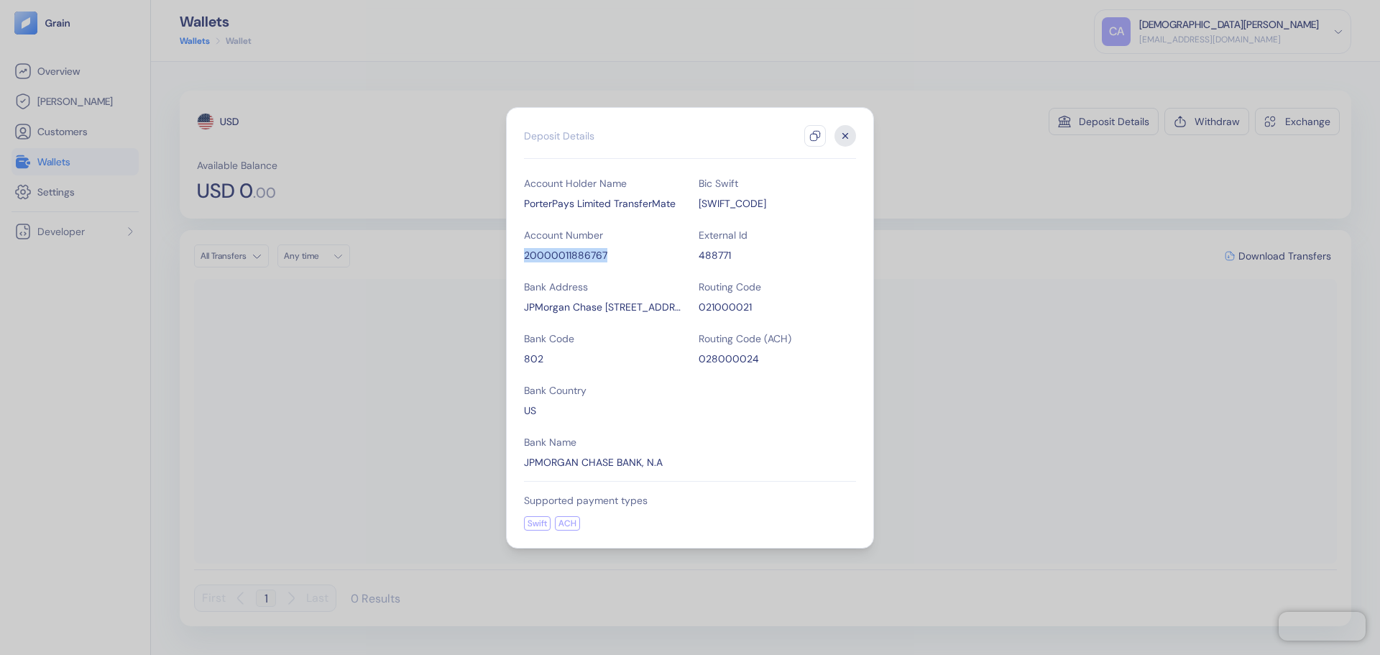
click at [573, 255] on div "20000011886767" at bounding box center [602, 255] width 157 height 14
click at [719, 308] on div "021000021" at bounding box center [776, 307] width 157 height 14
click at [729, 211] on div "Account Holder Name PorterPays Limited TransferMate Account Number 200000118867…" at bounding box center [690, 322] width 332 height 293
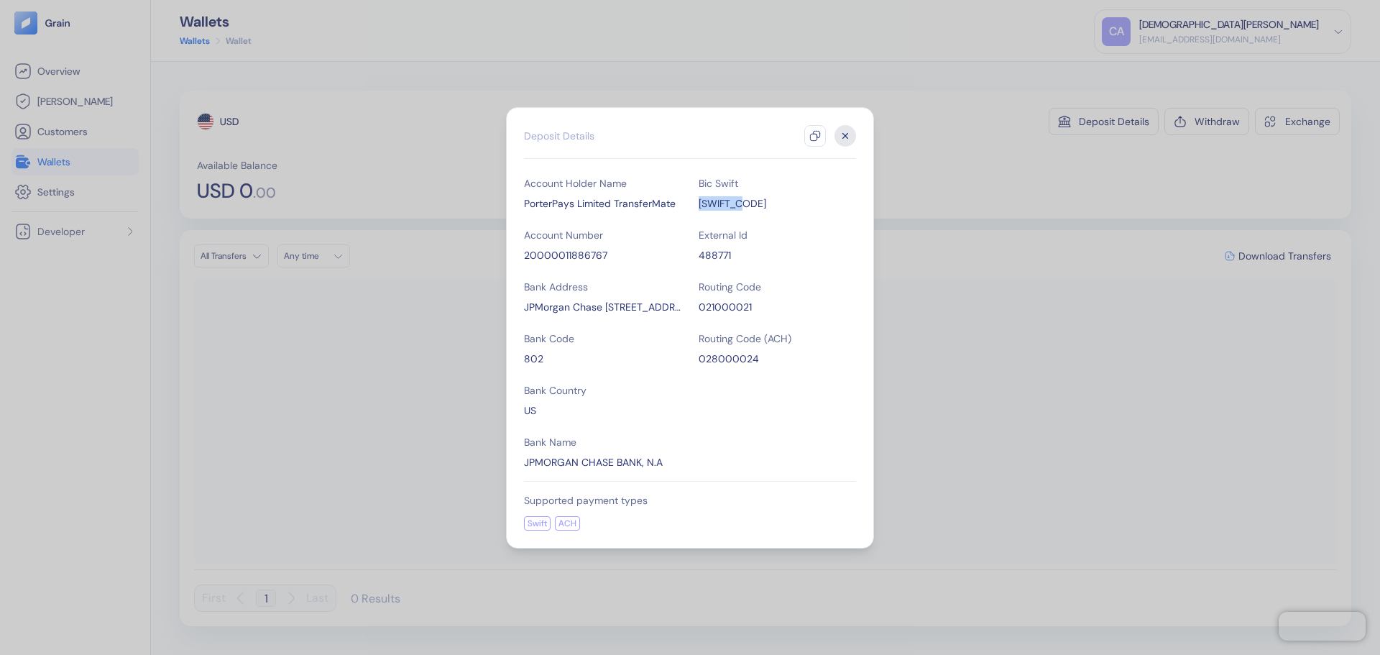
click at [838, 135] on icon "button" at bounding box center [845, 136] width 22 height 22
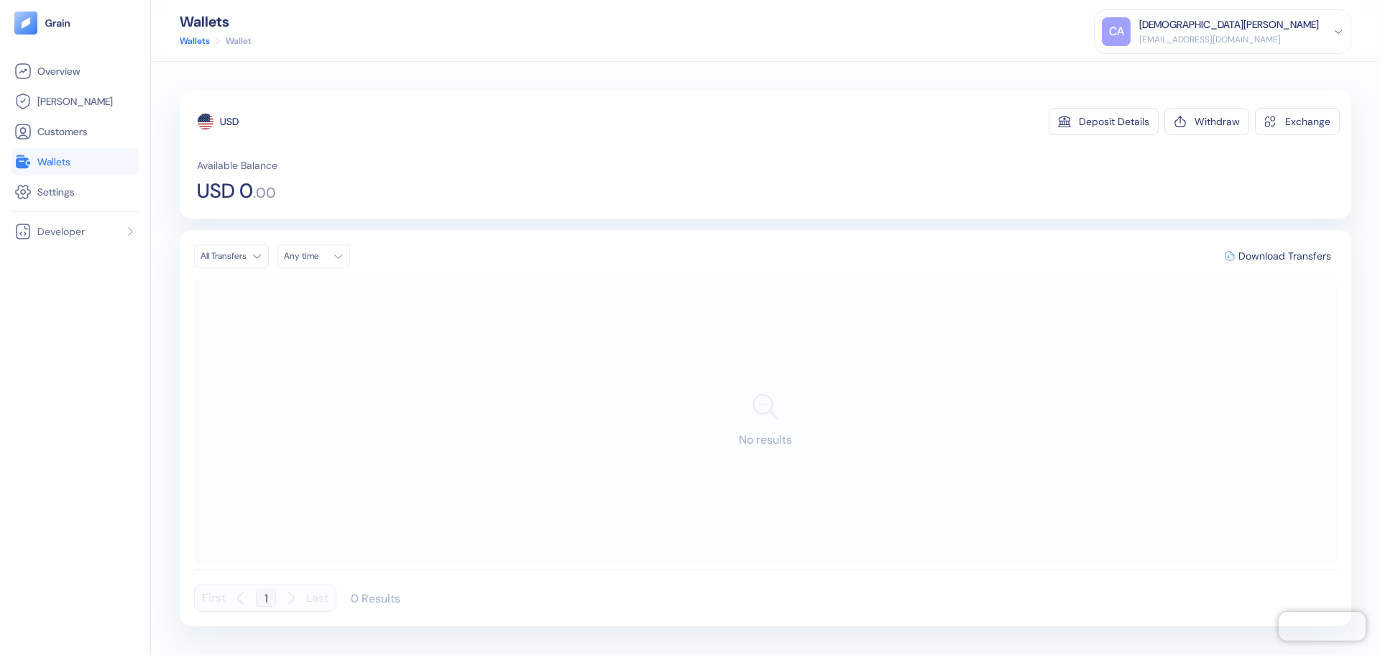
click at [188, 37] on link "Wallets" at bounding box center [195, 40] width 30 height 13
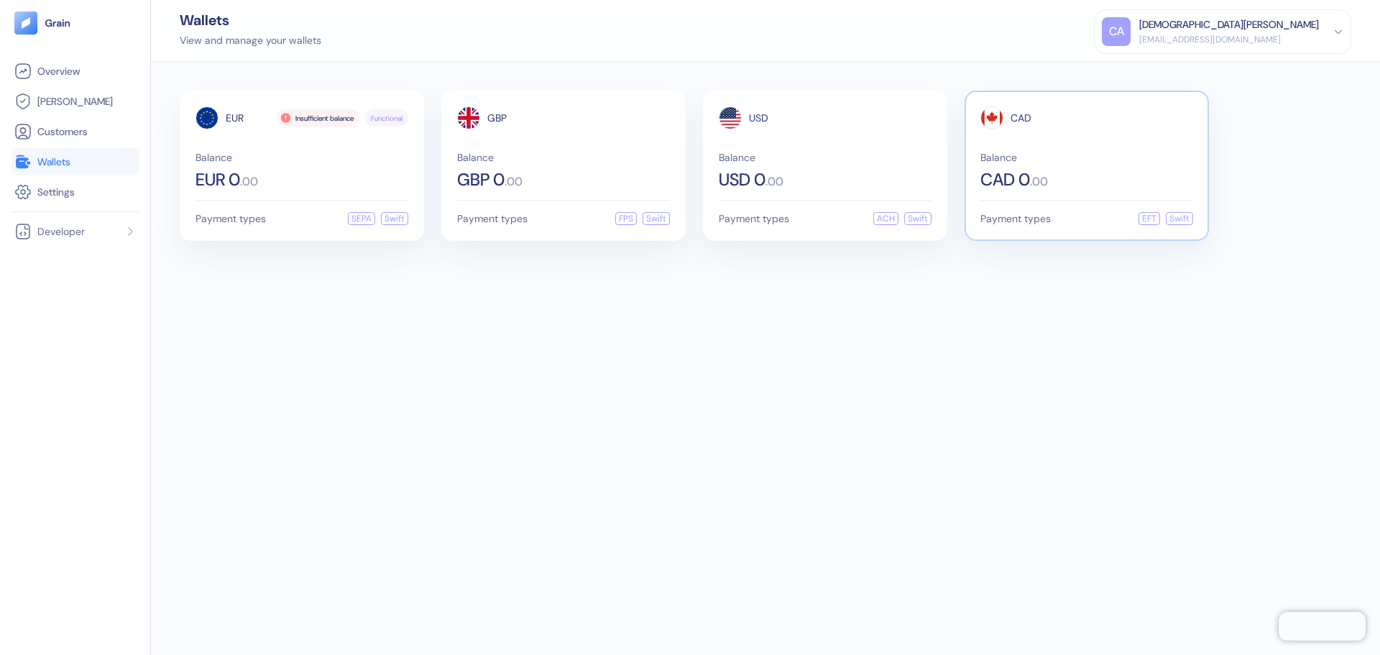
click at [984, 137] on div "CAD Balance CAD 0 . 00" at bounding box center [1086, 147] width 213 height 82
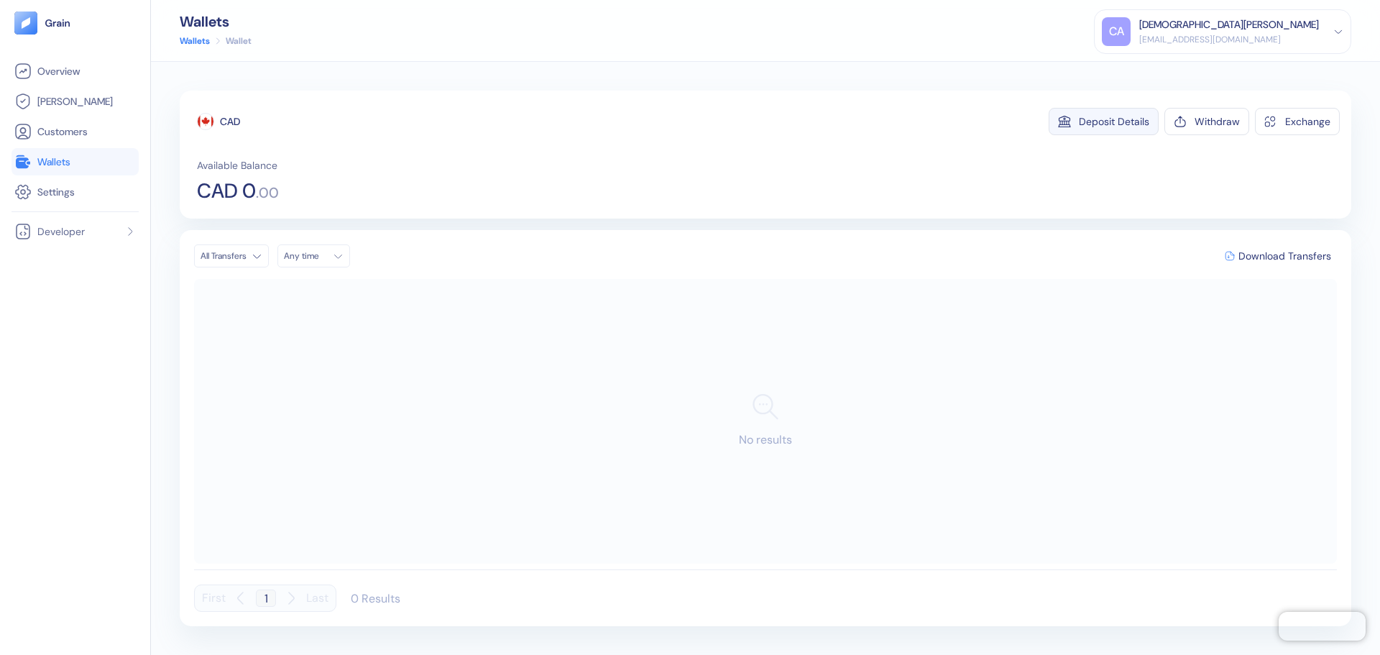
click at [1130, 121] on div "Deposit Details" at bounding box center [1114, 121] width 70 height 10
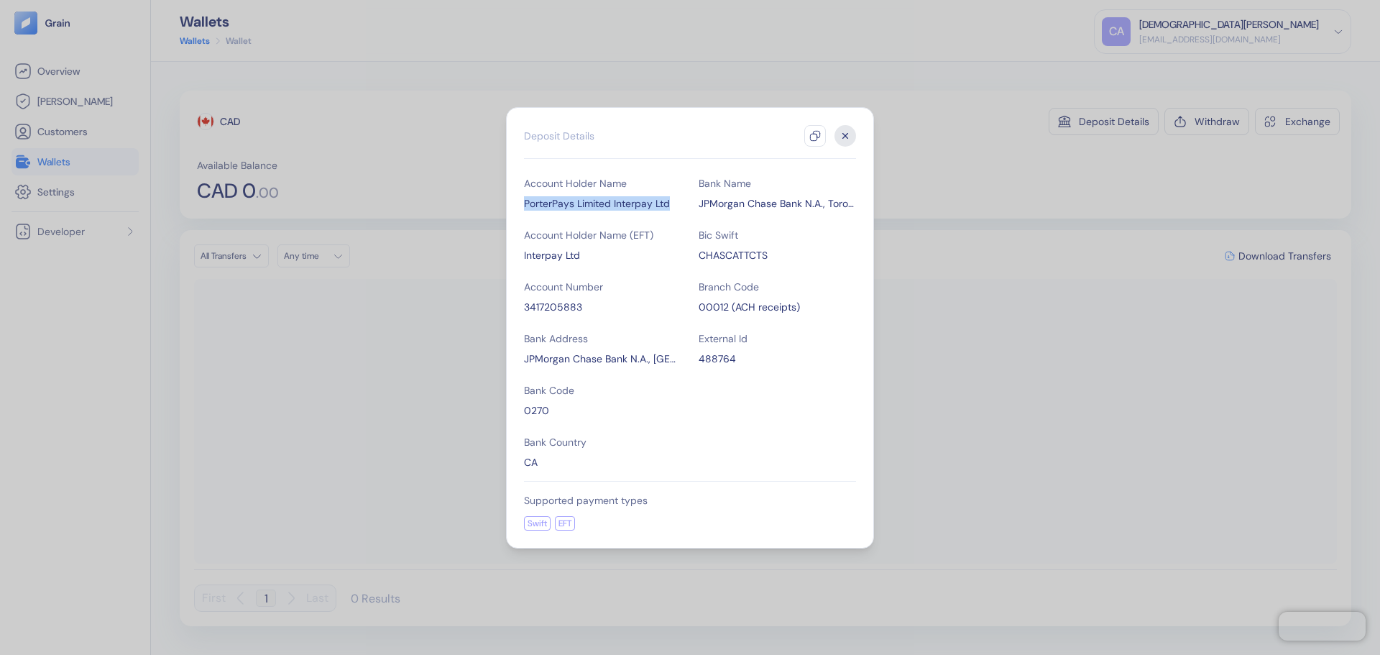
drag, startPoint x: 522, startPoint y: 202, endPoint x: 672, endPoint y: 201, distance: 150.2
click at [672, 201] on div "Hidden title for resolving console warnings Deposit Details Account Holder Name…" at bounding box center [690, 327] width 368 height 441
click at [553, 306] on div "3417205883" at bounding box center [602, 307] width 157 height 14
click at [535, 406] on div "0270" at bounding box center [602, 410] width 157 height 14
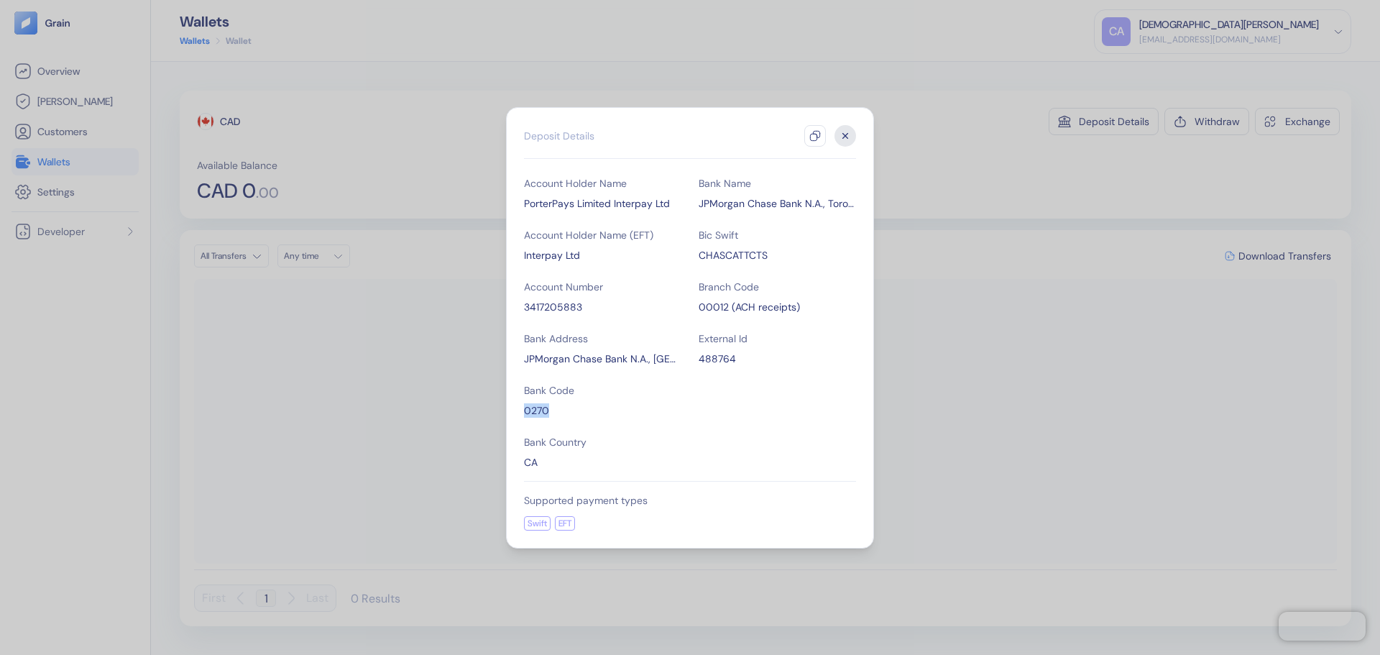
click at [535, 406] on div "0270" at bounding box center [602, 410] width 157 height 14
click at [721, 250] on div "CHASCATTCTS" at bounding box center [776, 255] width 157 height 14
click at [855, 135] on icon "button" at bounding box center [845, 136] width 22 height 22
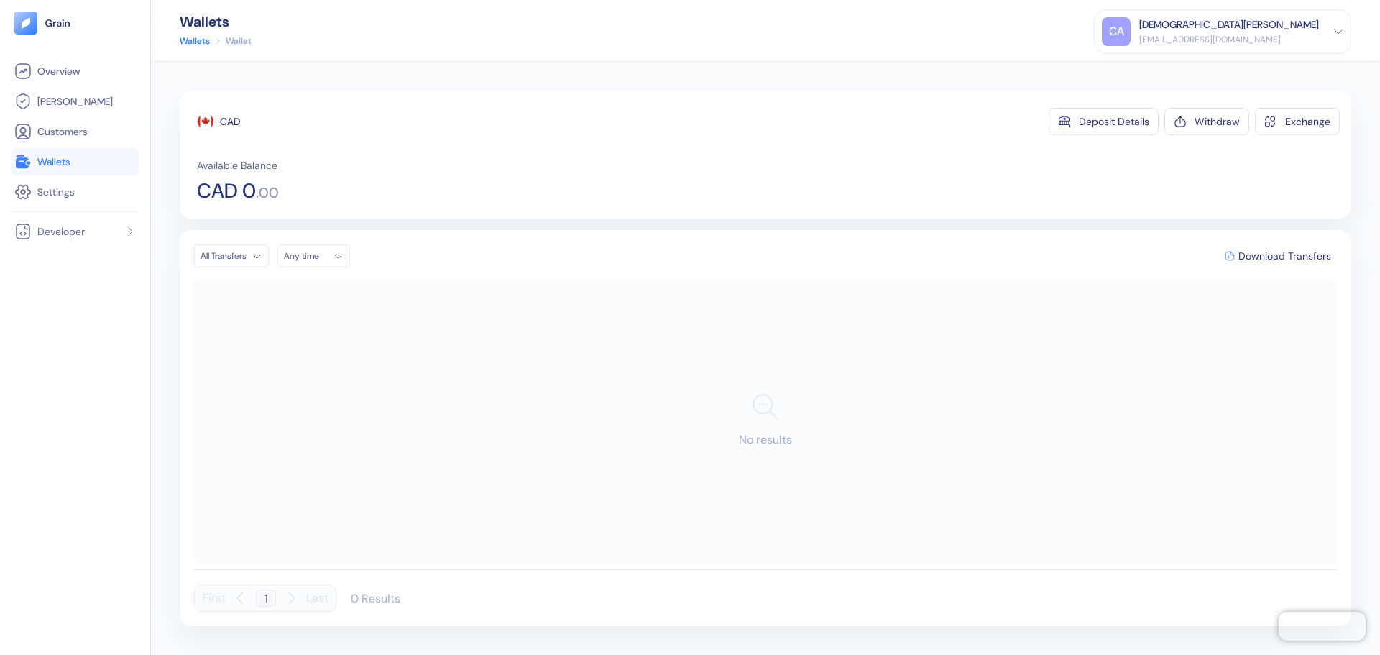
click at [193, 45] on link "Wallets" at bounding box center [195, 40] width 30 height 13
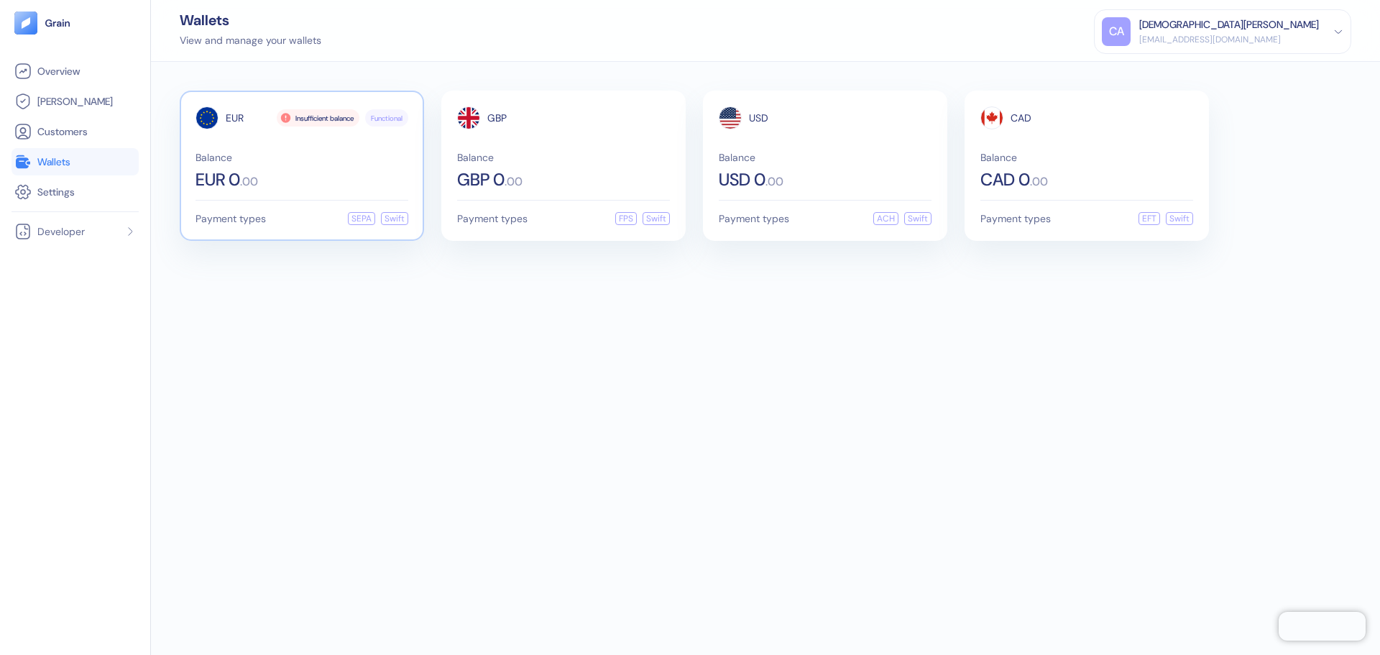
click at [269, 220] on div "Payment types SEPA Swift" at bounding box center [301, 218] width 213 height 13
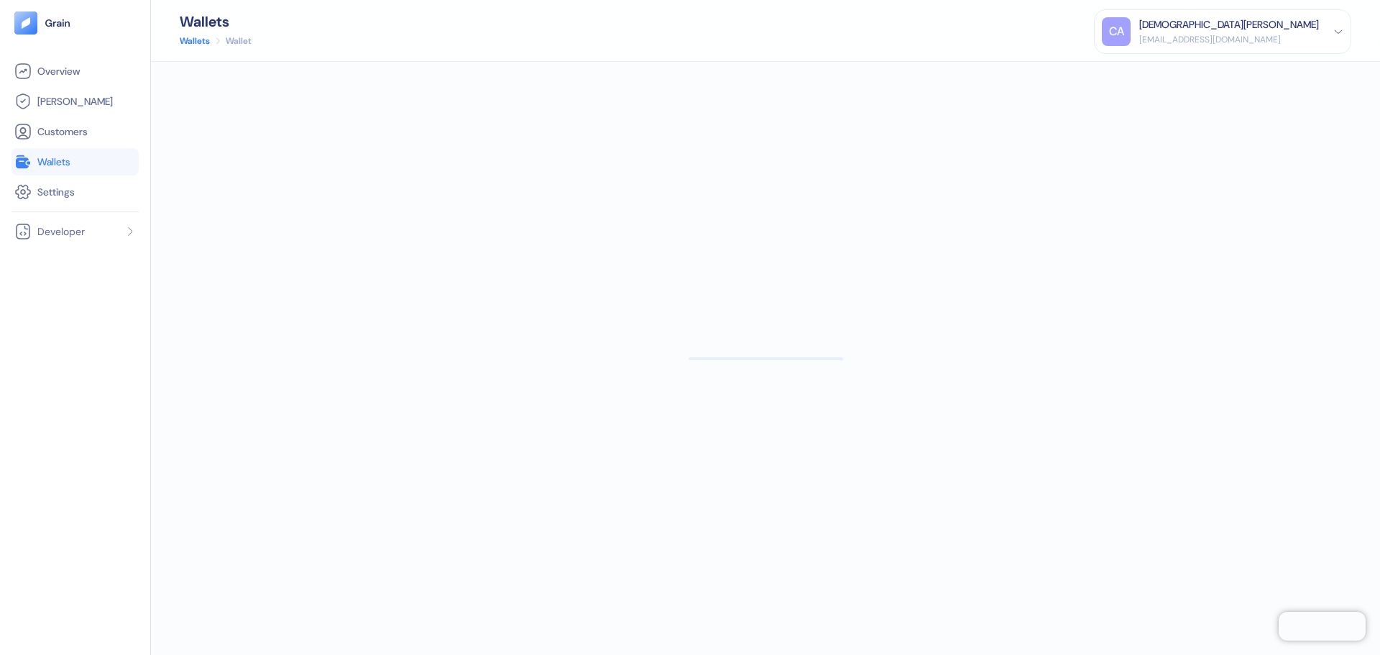
click at [200, 35] on link "Wallets" at bounding box center [195, 40] width 30 height 13
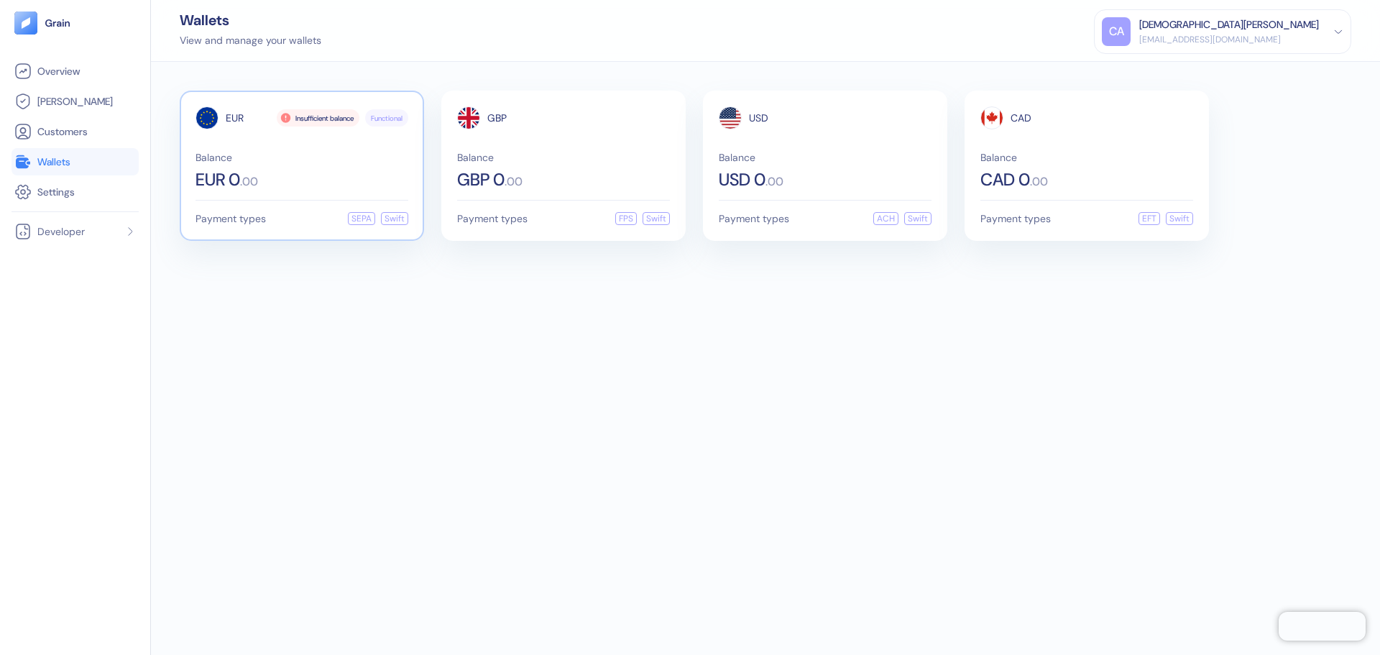
click at [269, 186] on div "EUR 0 . 00" at bounding box center [301, 179] width 213 height 17
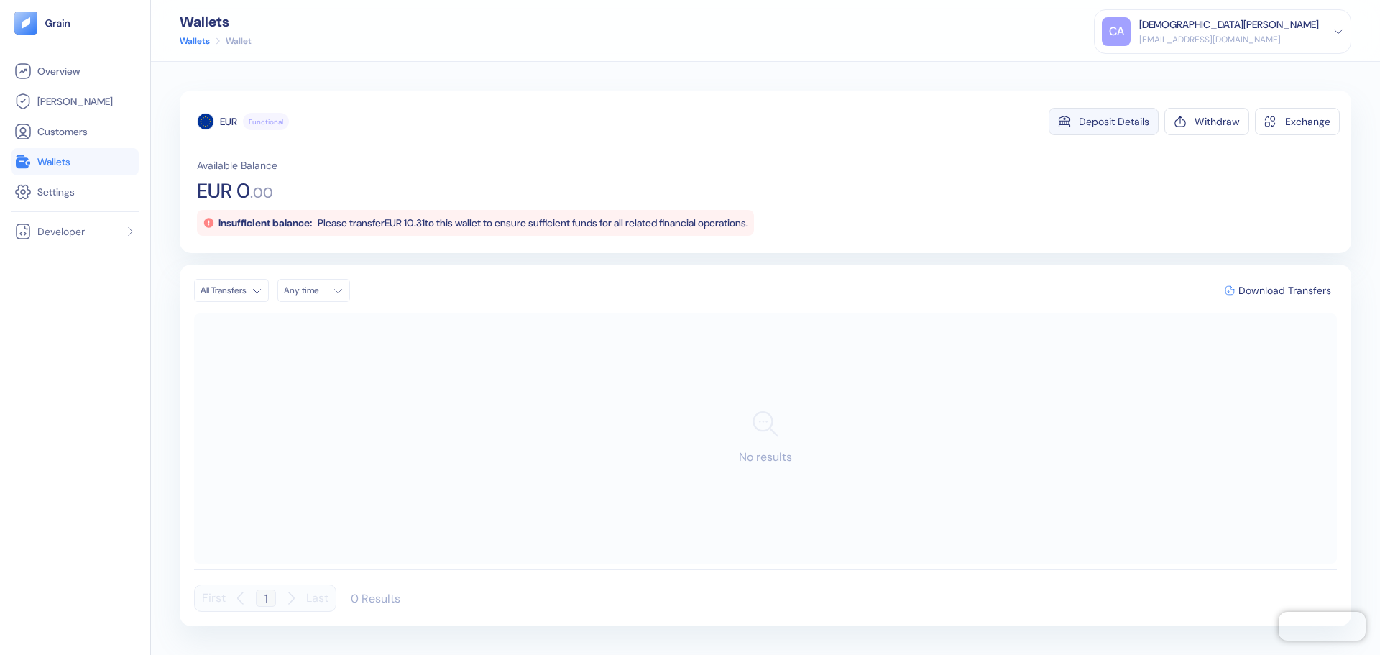
click at [1088, 125] on div "Deposit Details" at bounding box center [1114, 121] width 70 height 10
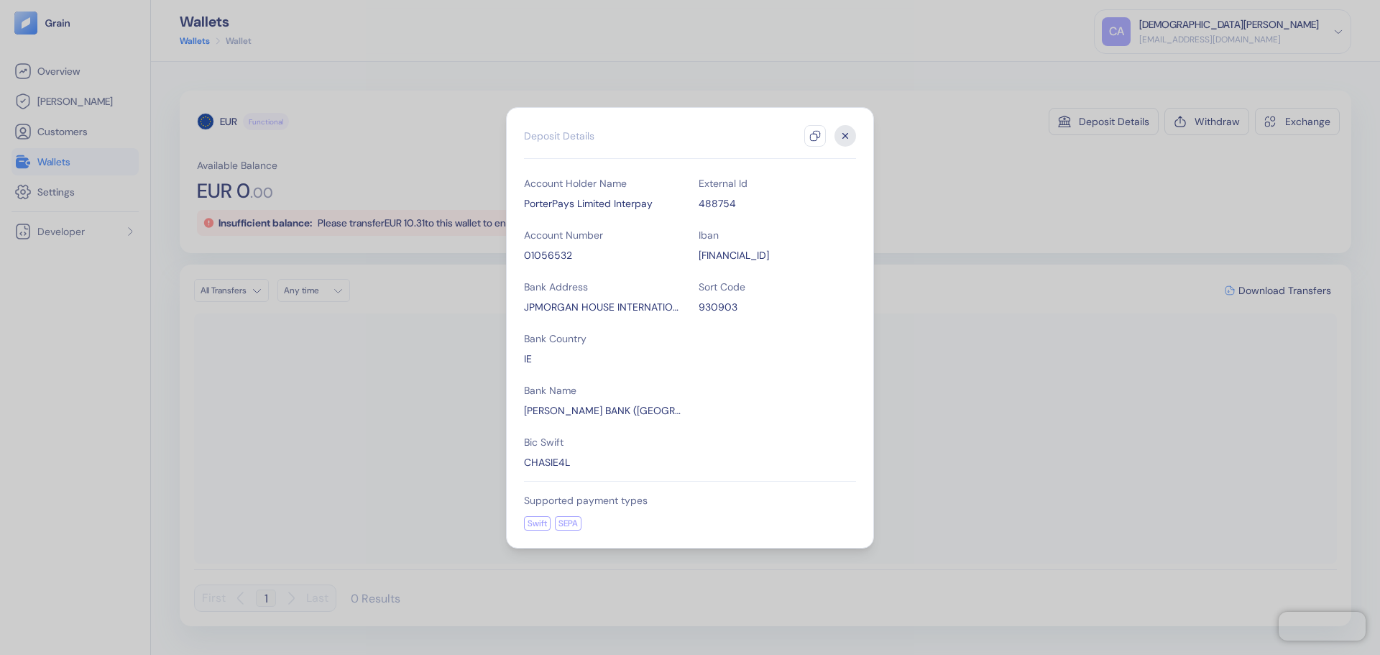
click at [749, 255] on div "[FINANCIAL_ID]" at bounding box center [776, 255] width 157 height 14
drag, startPoint x: 847, startPoint y: 131, endPoint x: 764, endPoint y: 119, distance: 84.1
click at [847, 131] on icon "button" at bounding box center [845, 136] width 22 height 22
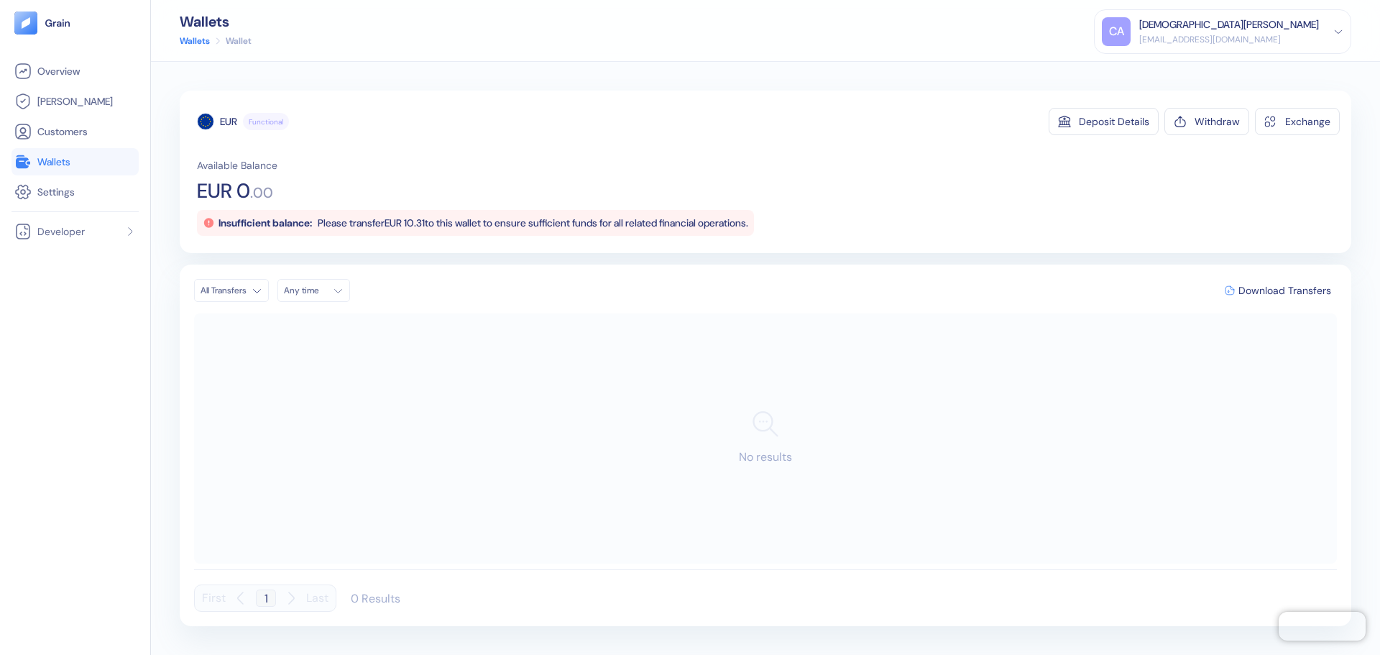
click at [195, 40] on link "Wallets" at bounding box center [195, 40] width 30 height 13
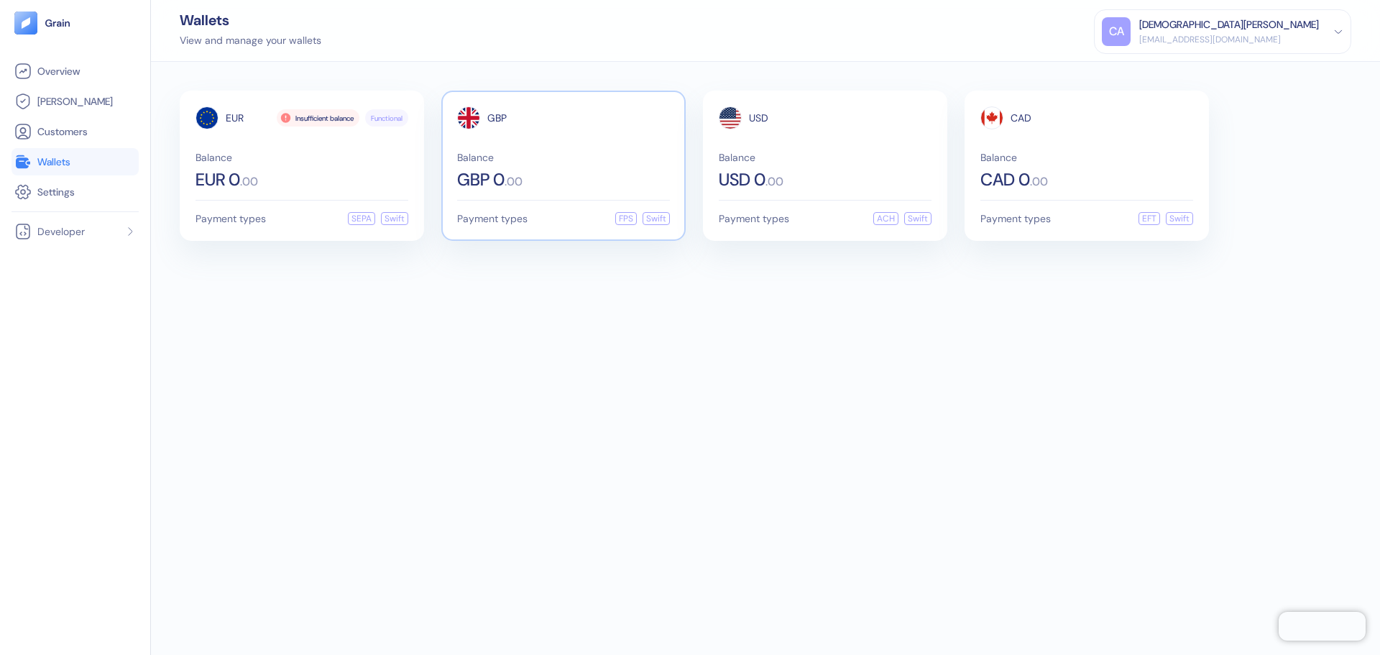
click at [557, 157] on span "Balance" at bounding box center [563, 157] width 213 height 10
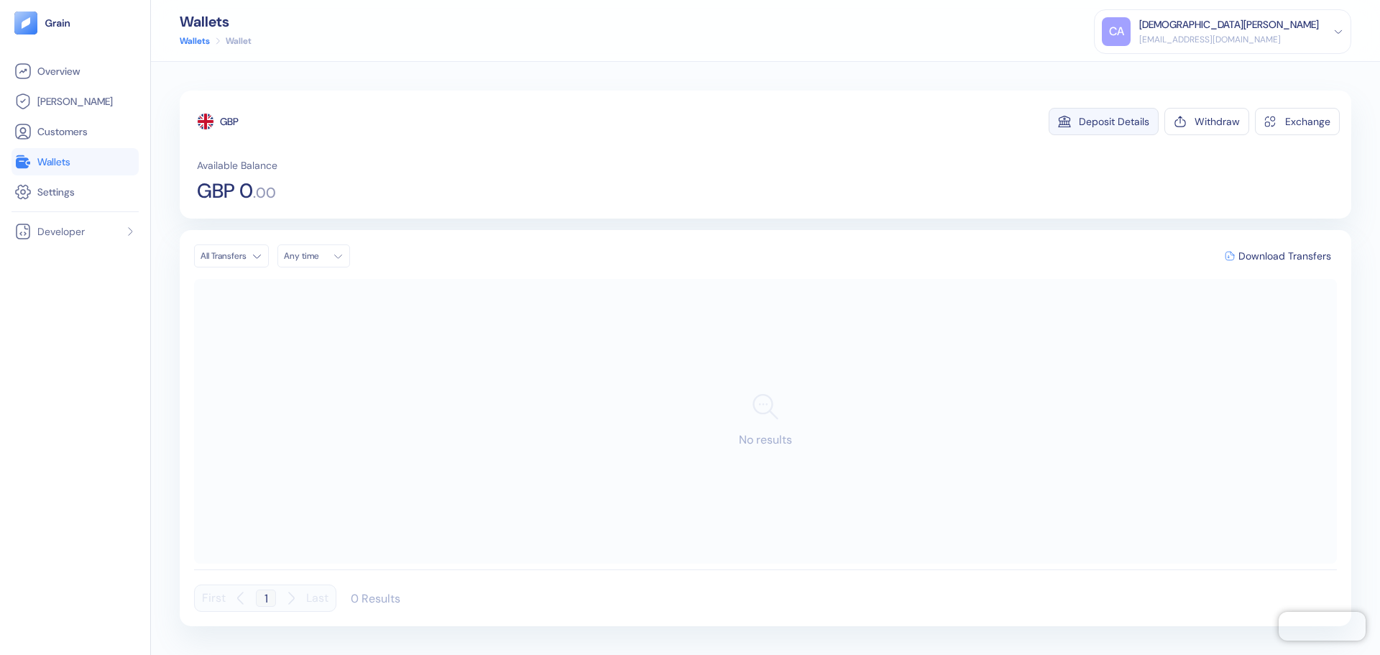
click at [1113, 124] on div "Deposit Details" at bounding box center [1114, 121] width 70 height 10
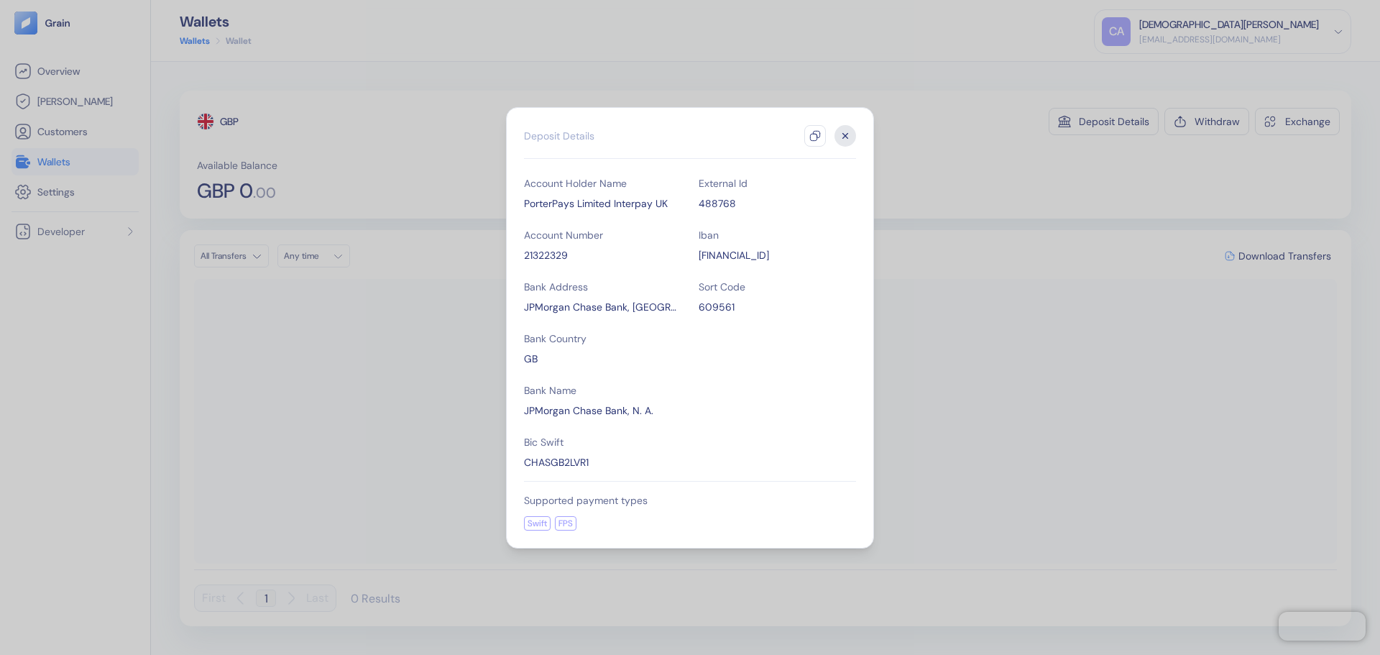
click at [762, 251] on div "[FINANCIAL_ID]" at bounding box center [776, 255] width 157 height 14
click at [846, 137] on icon "button" at bounding box center [845, 136] width 22 height 22
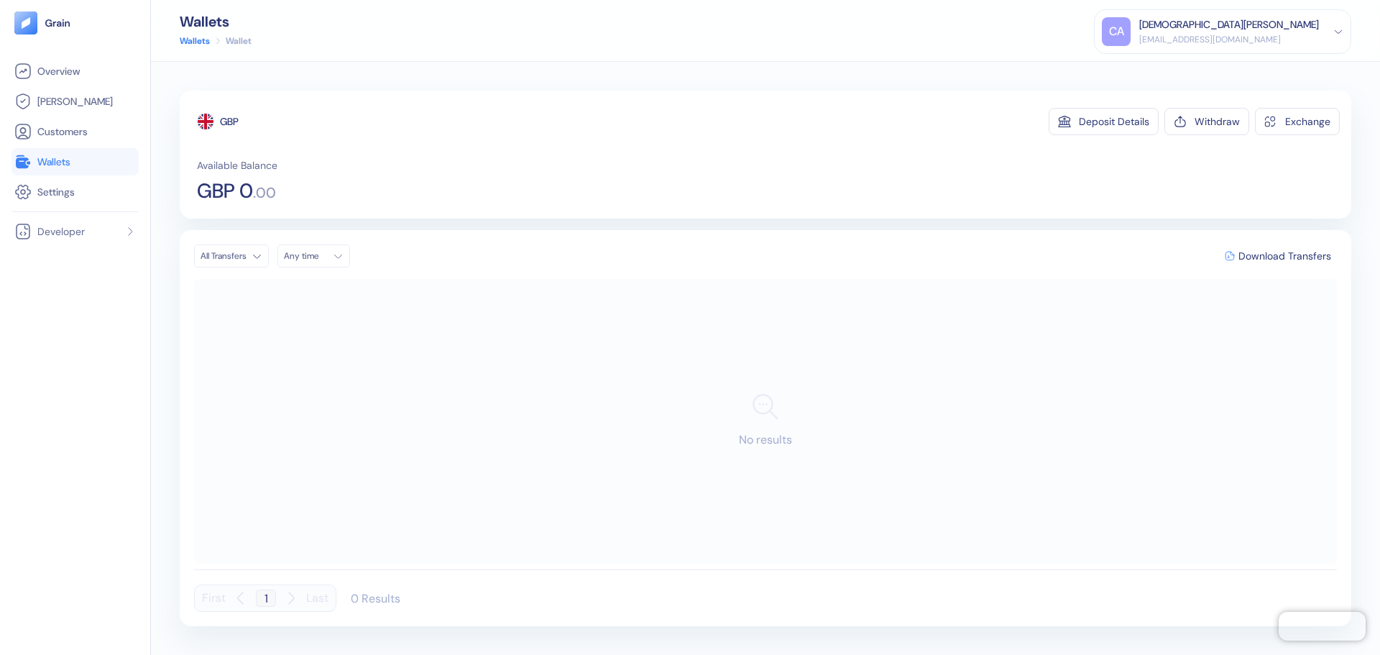
click at [196, 40] on link "Wallets" at bounding box center [195, 40] width 30 height 13
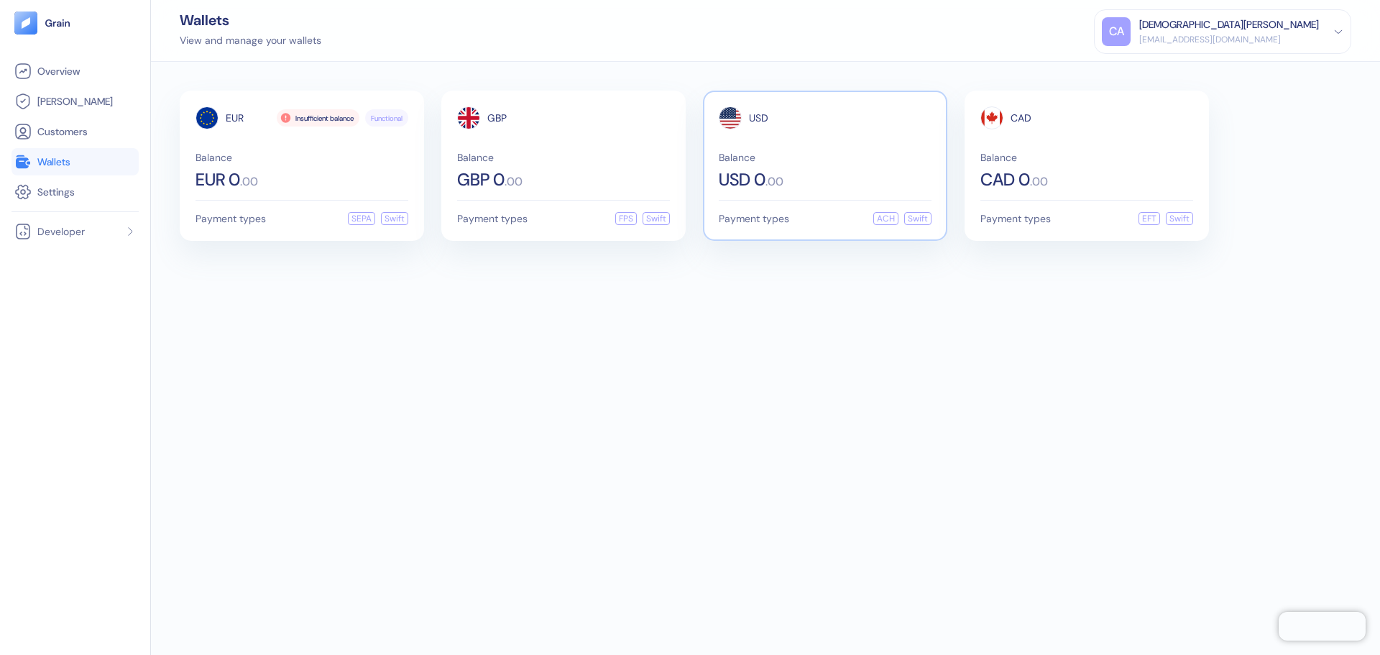
click at [801, 163] on div "Balance USD 0 . 00" at bounding box center [825, 170] width 213 height 36
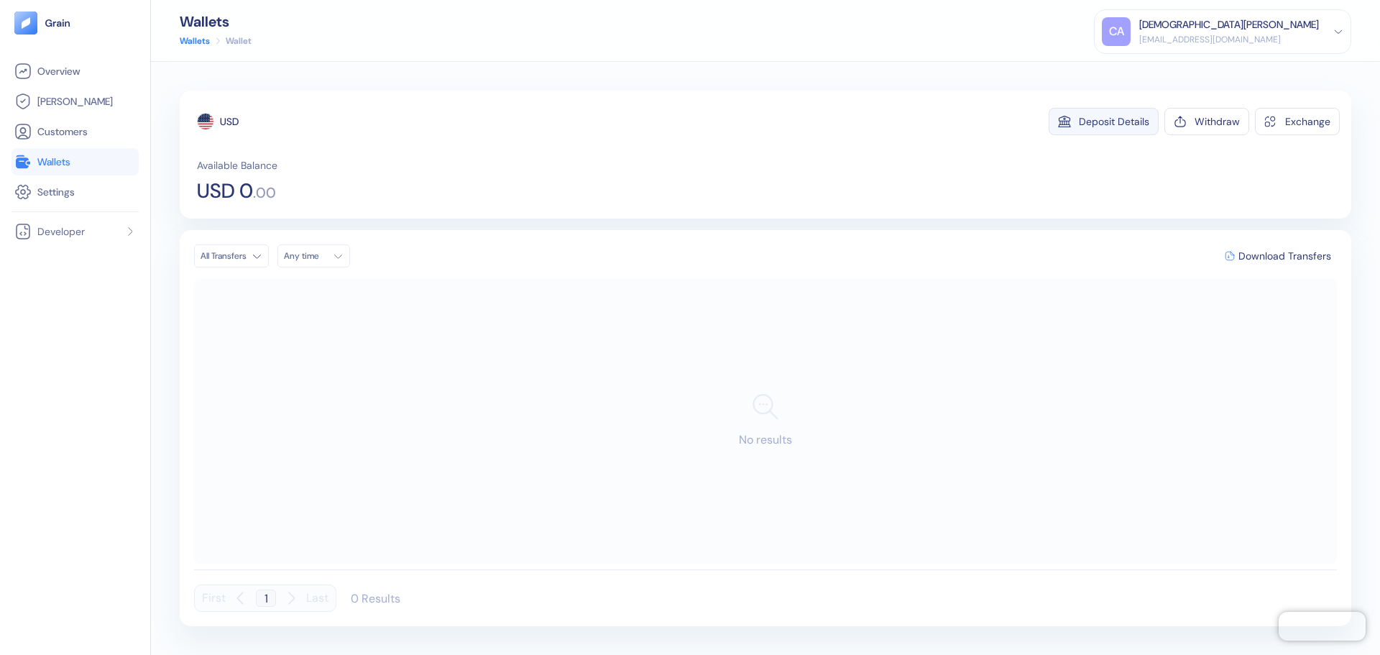
click at [1104, 124] on div "Deposit Details" at bounding box center [1114, 121] width 70 height 10
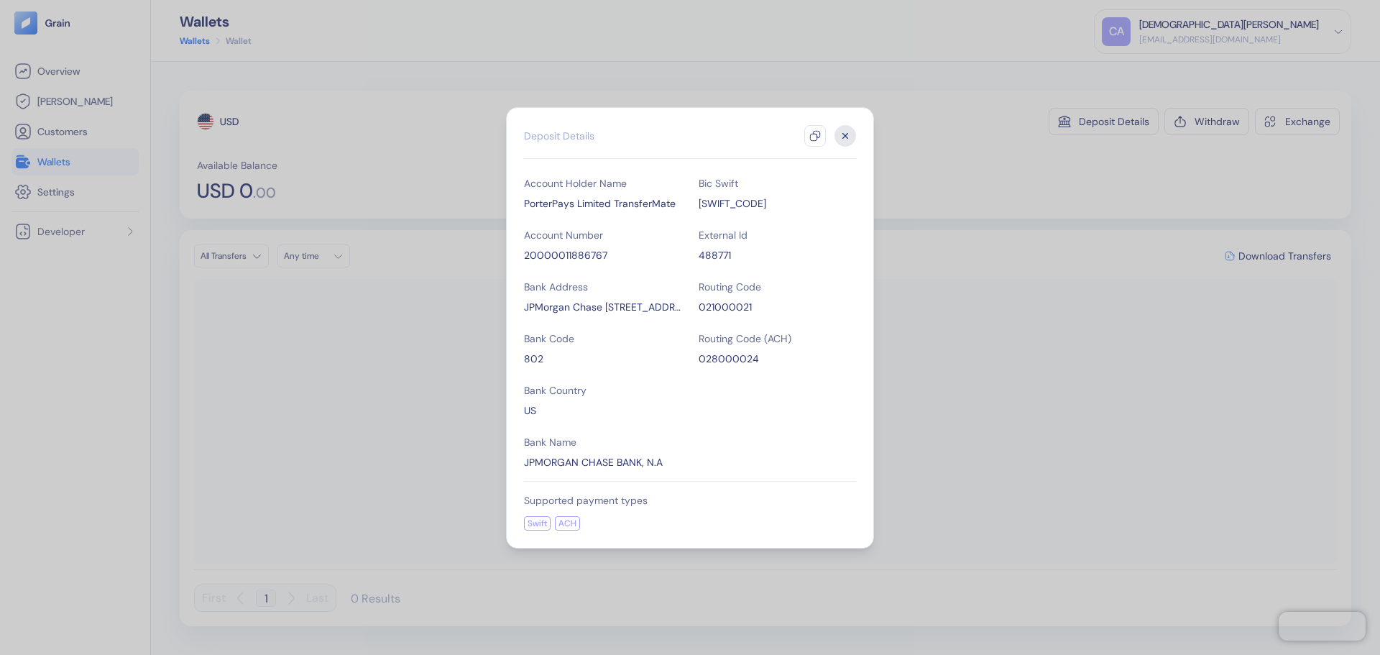
click at [581, 256] on div "20000011886767" at bounding box center [602, 255] width 157 height 14
click at [839, 132] on icon "button" at bounding box center [845, 136] width 22 height 22
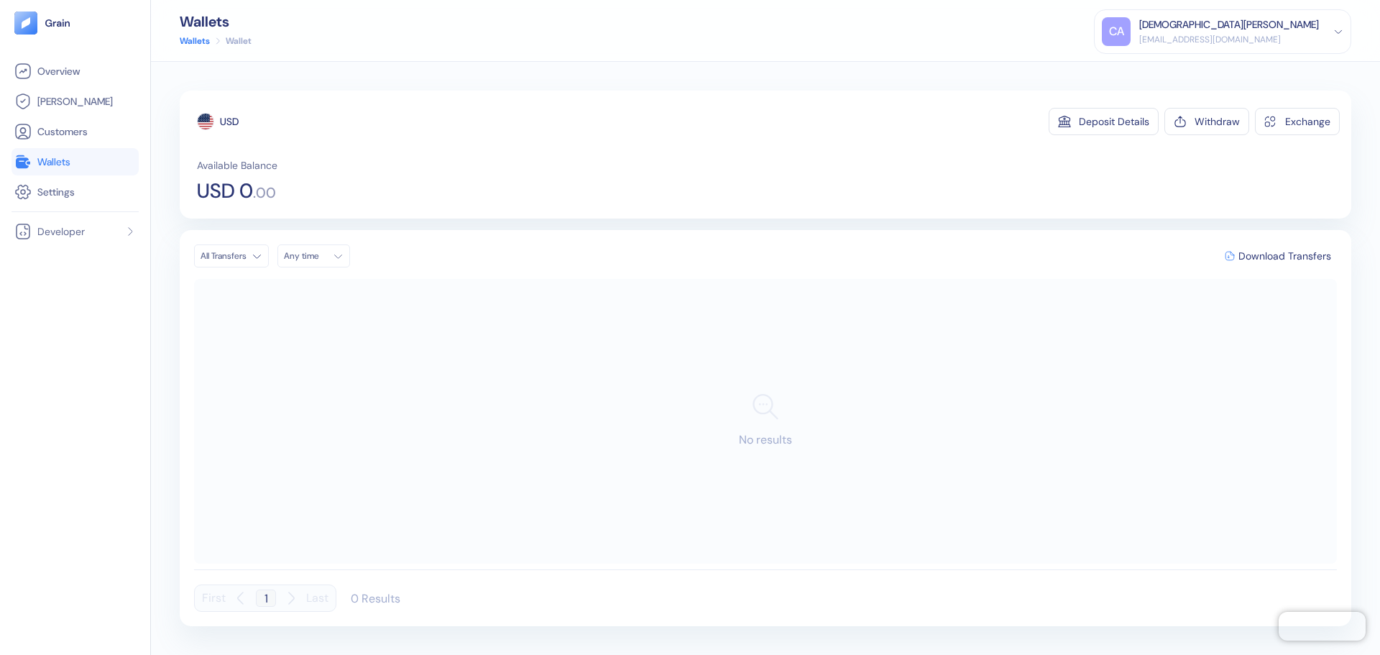
click at [193, 34] on link "Wallets" at bounding box center [195, 40] width 30 height 13
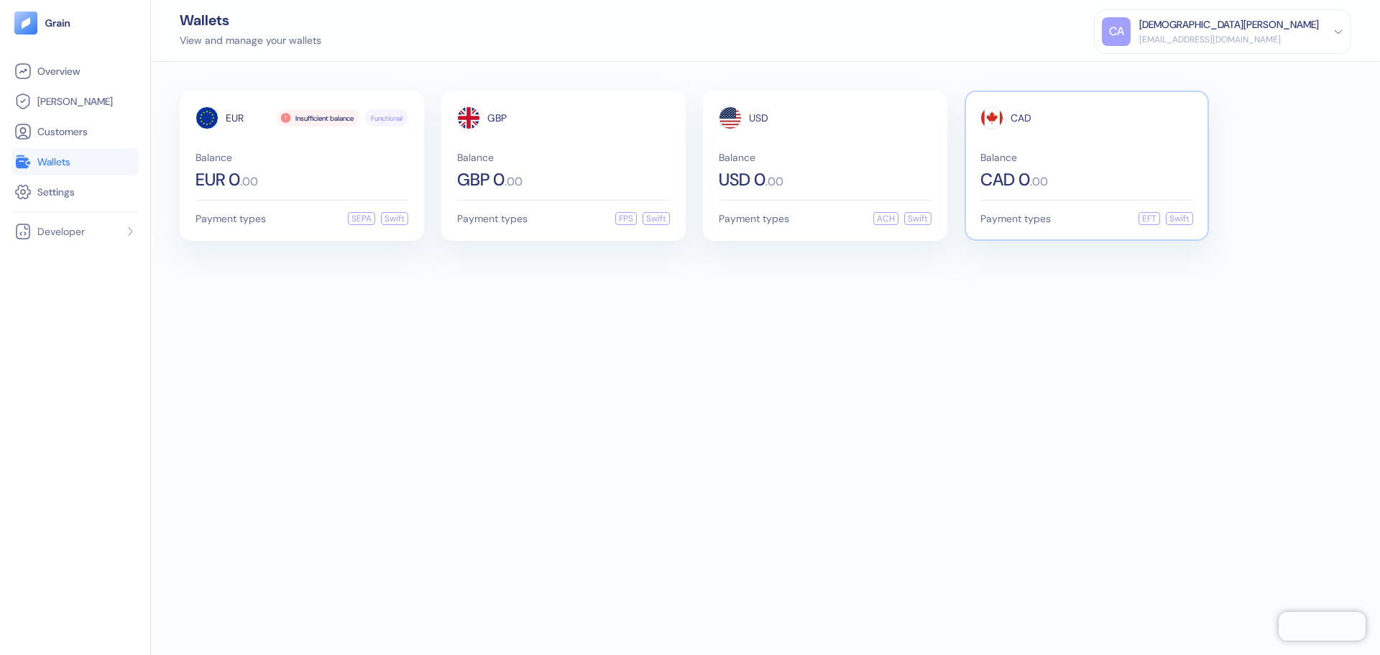
click at [1014, 104] on div "CAD Balance CAD 0 . 00 Payment types EFT Swift" at bounding box center [1086, 166] width 244 height 150
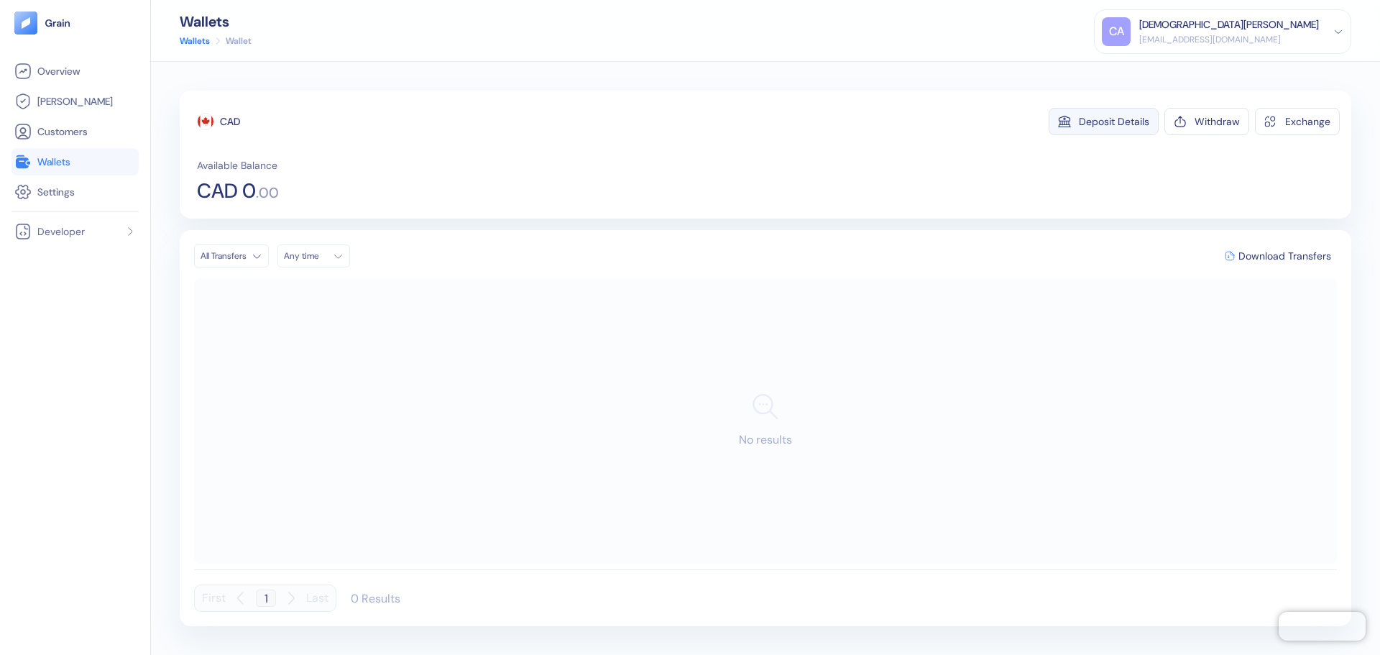
click at [1097, 117] on div "Deposit Details" at bounding box center [1114, 121] width 70 height 10
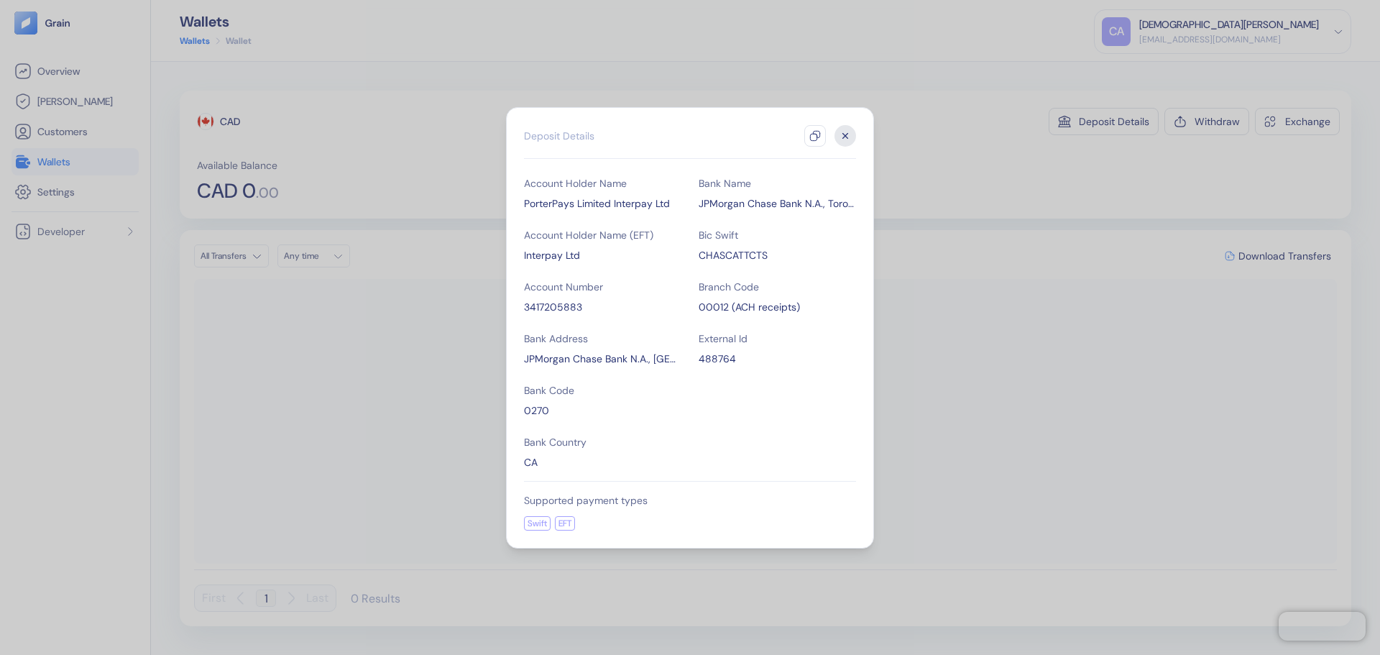
click at [555, 304] on div "3417205883" at bounding box center [602, 307] width 157 height 14
click at [841, 131] on icon "button" at bounding box center [845, 136] width 22 height 22
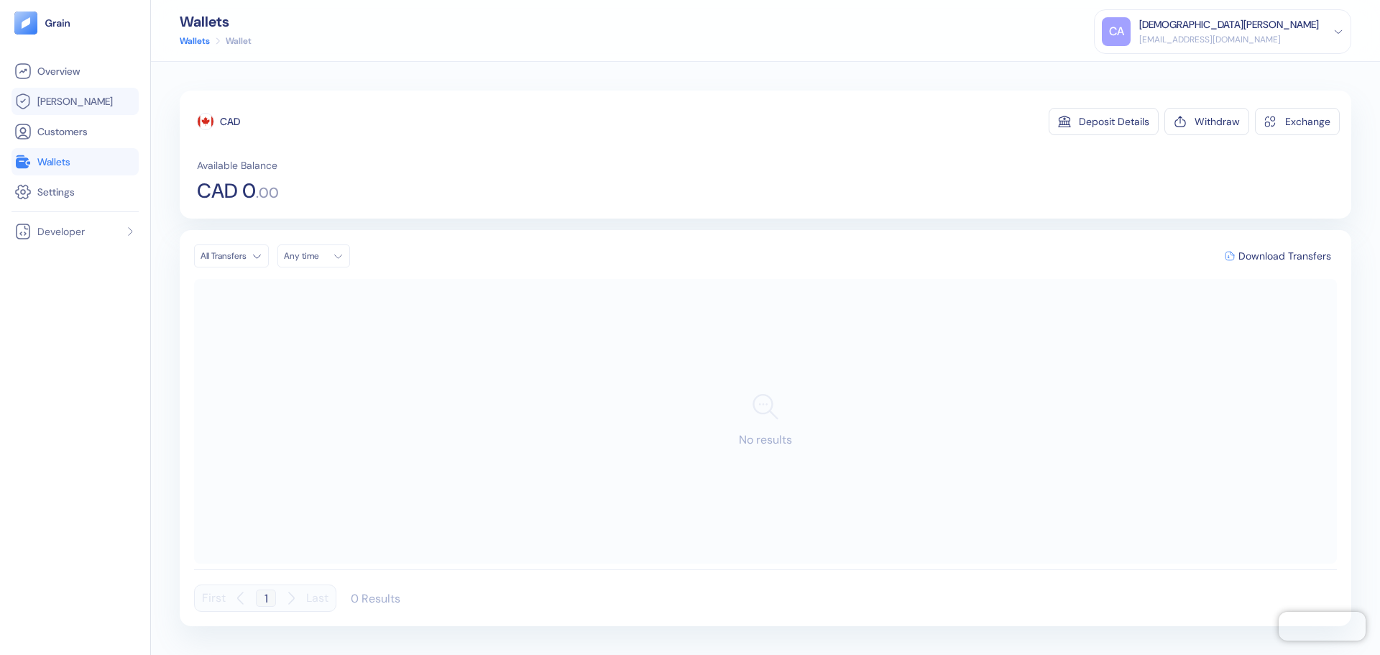
click at [47, 100] on span "[PERSON_NAME]" at bounding box center [74, 101] width 75 height 14
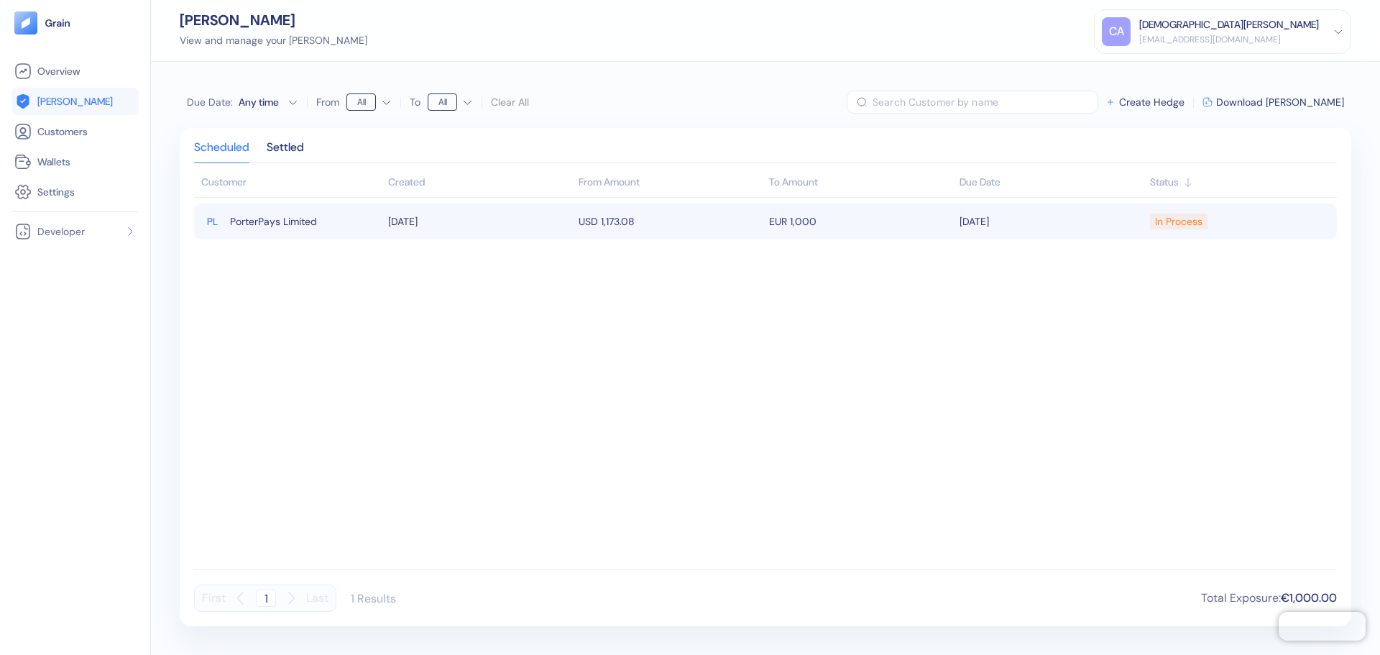
click at [747, 220] on td "USD 1,173.08" at bounding box center [670, 221] width 190 height 36
